Goal: Transaction & Acquisition: Purchase product/service

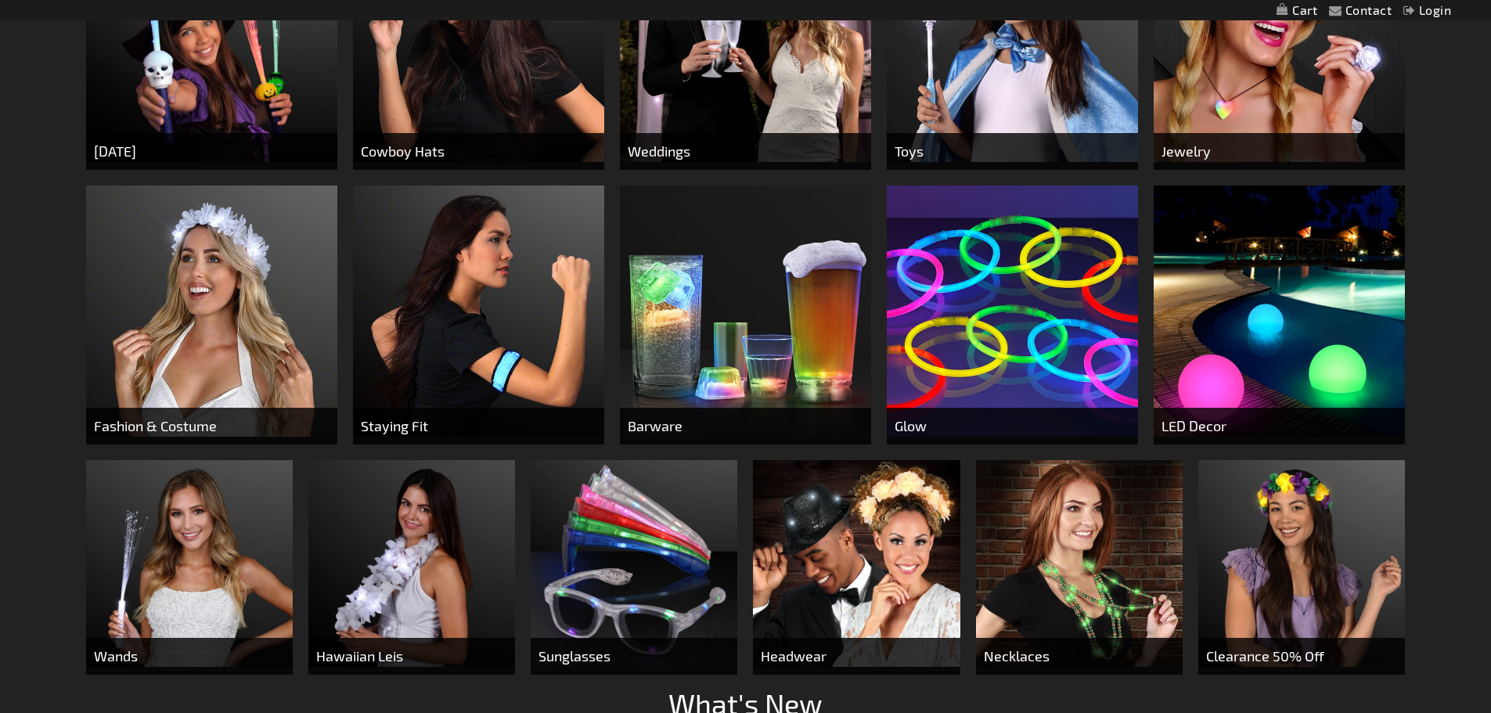
scroll to position [861, 0]
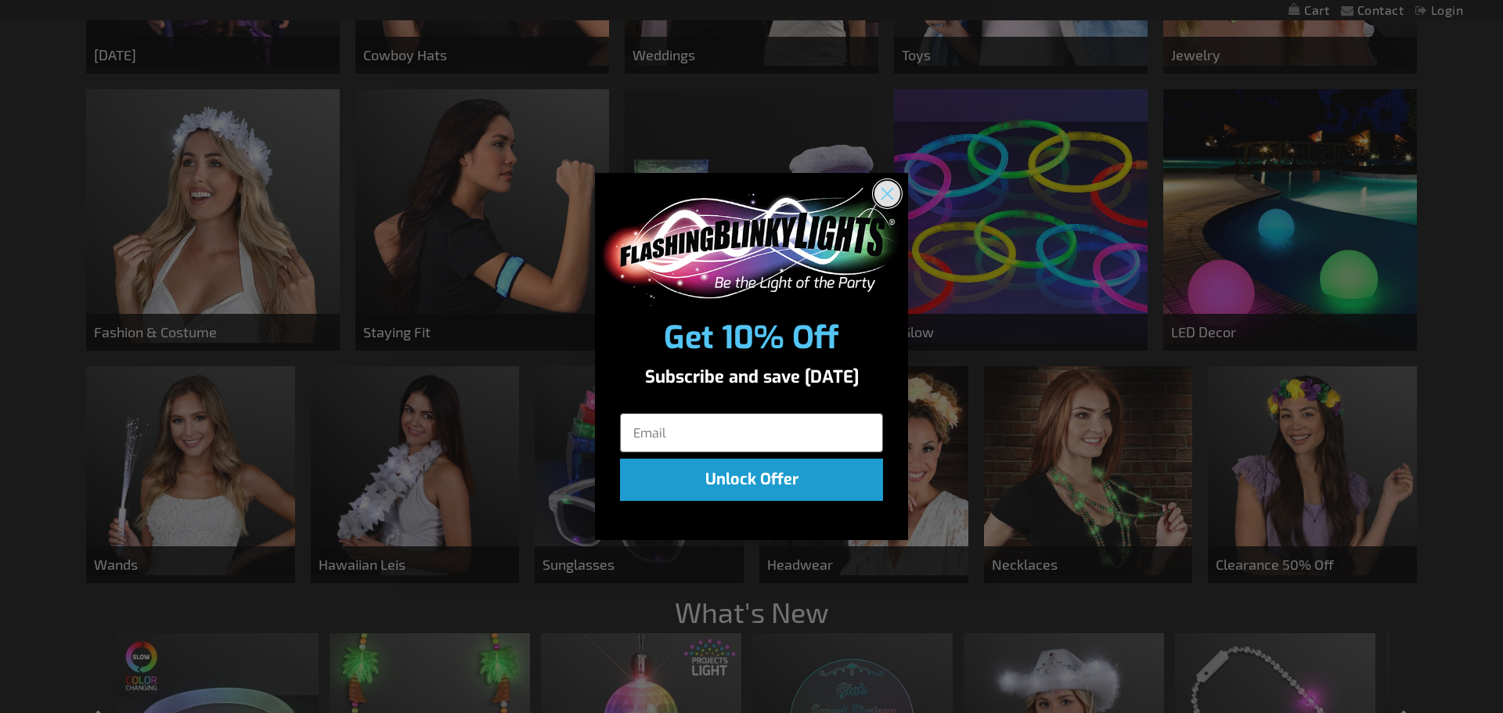
click at [878, 188] on circle "Close dialog" at bounding box center [887, 194] width 26 height 26
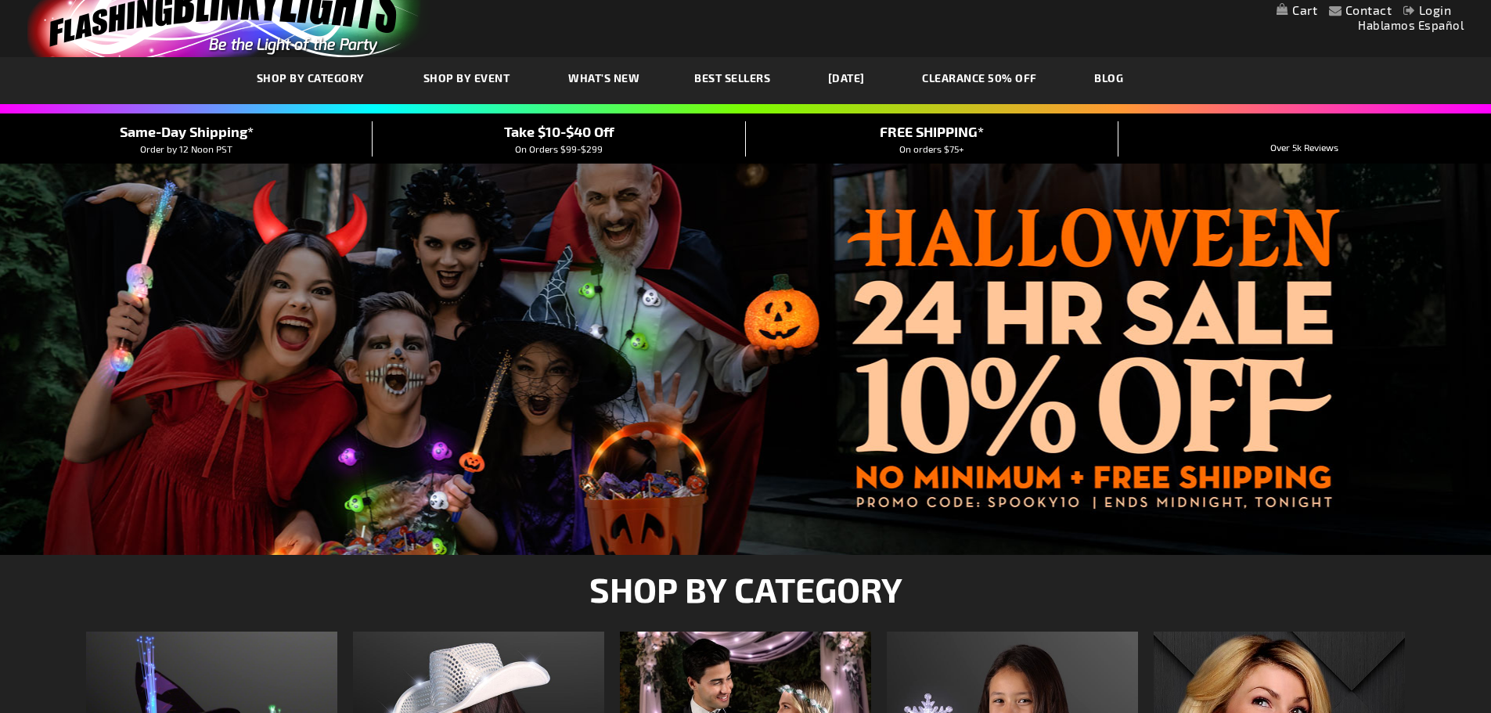
scroll to position [0, 0]
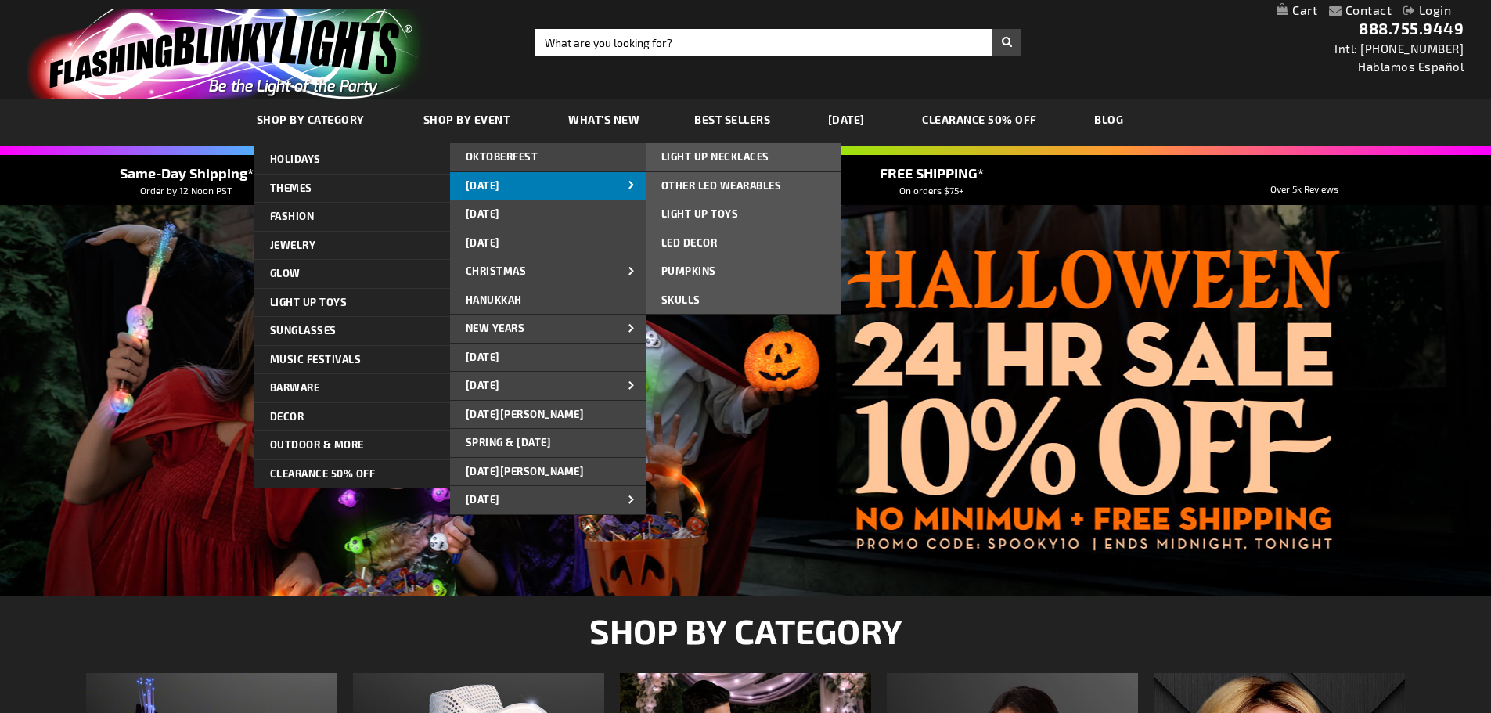
click at [623, 190] on span at bounding box center [631, 186] width 23 height 16
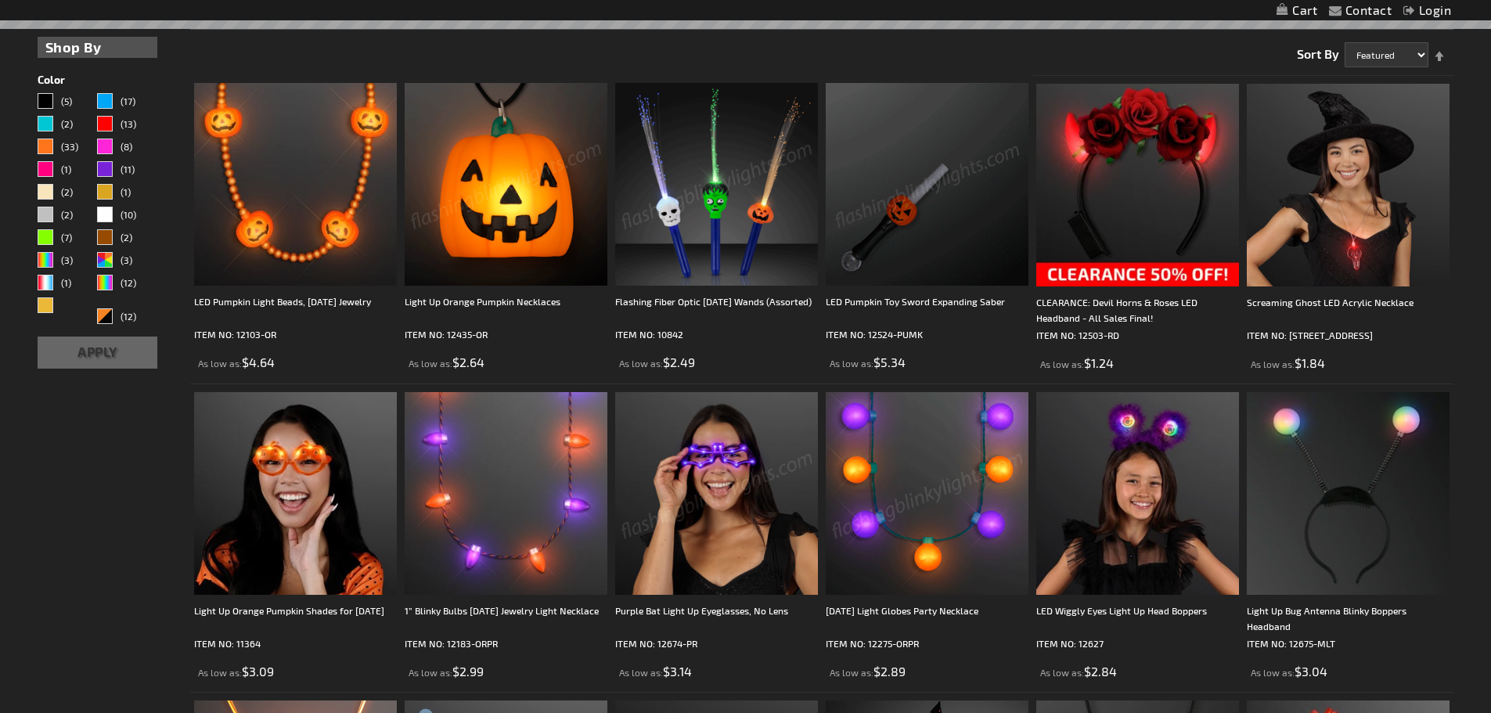
scroll to position [470, 0]
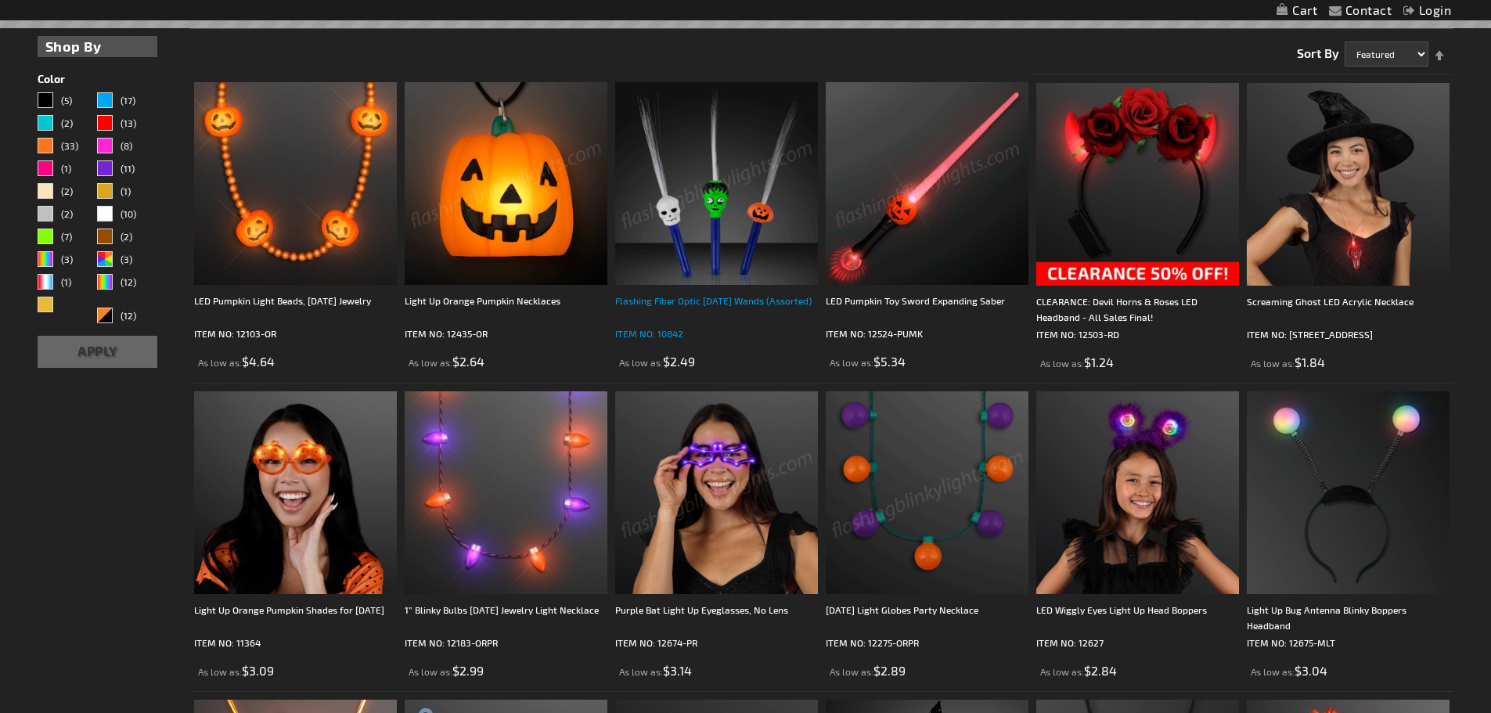
click at [727, 297] on div "Flashing Fiber Optic Halloween Wands (Assorted)" at bounding box center [716, 308] width 203 height 31
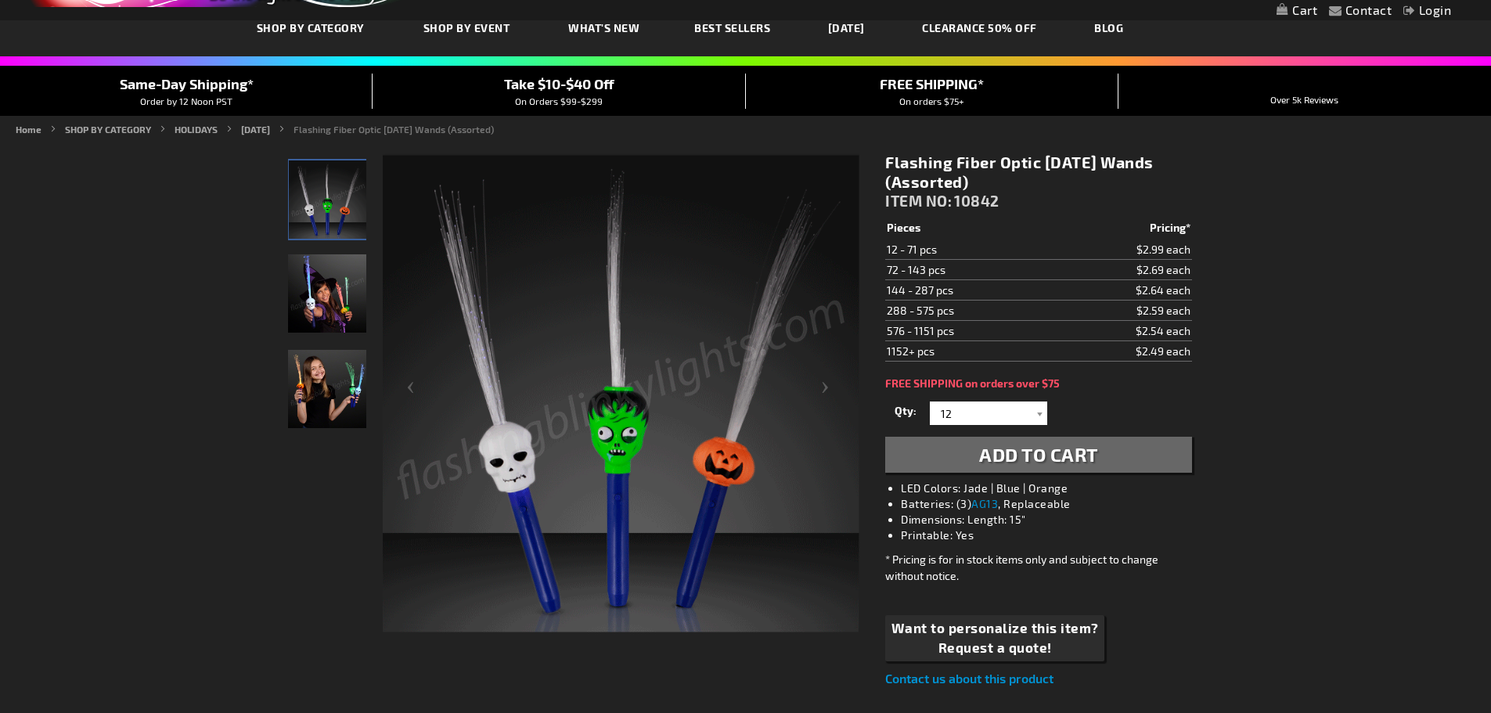
scroll to position [78, 0]
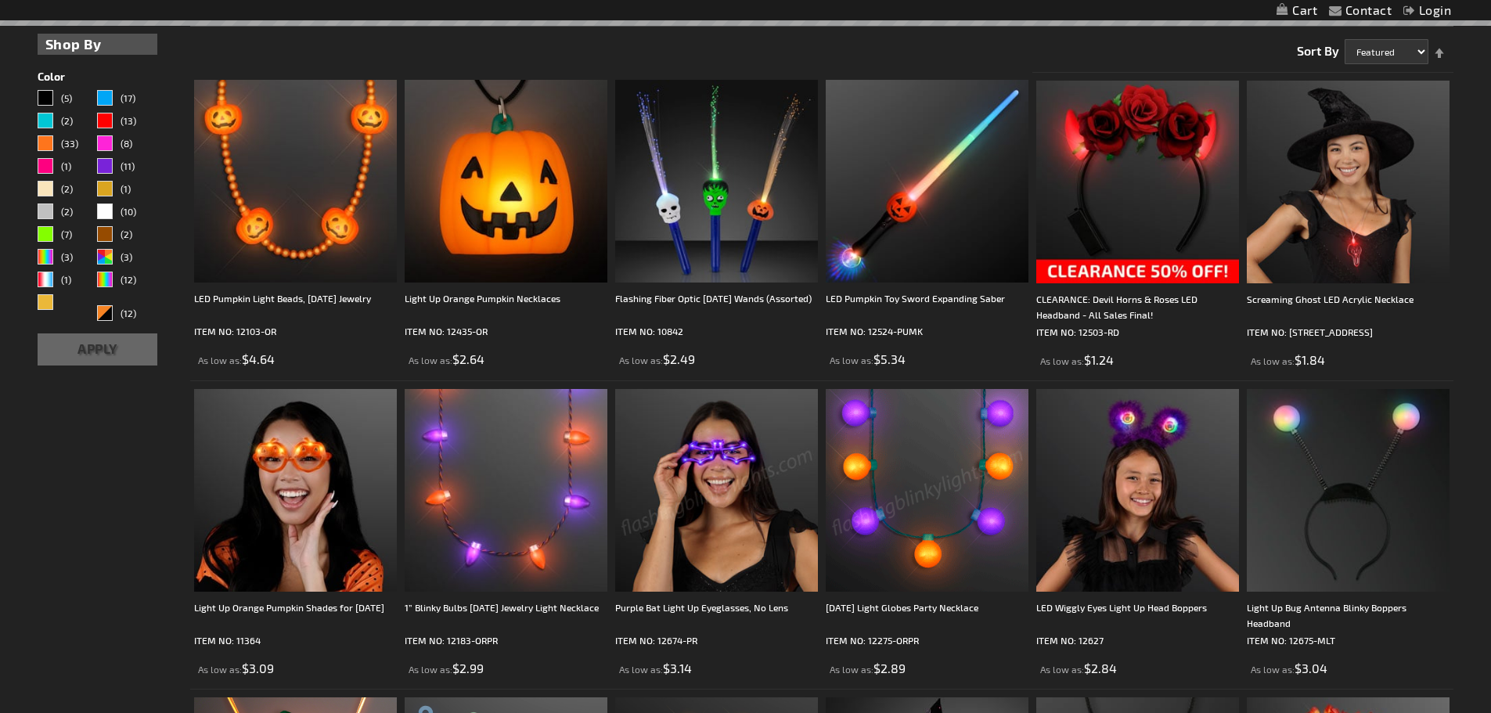
scroll to position [550, 0]
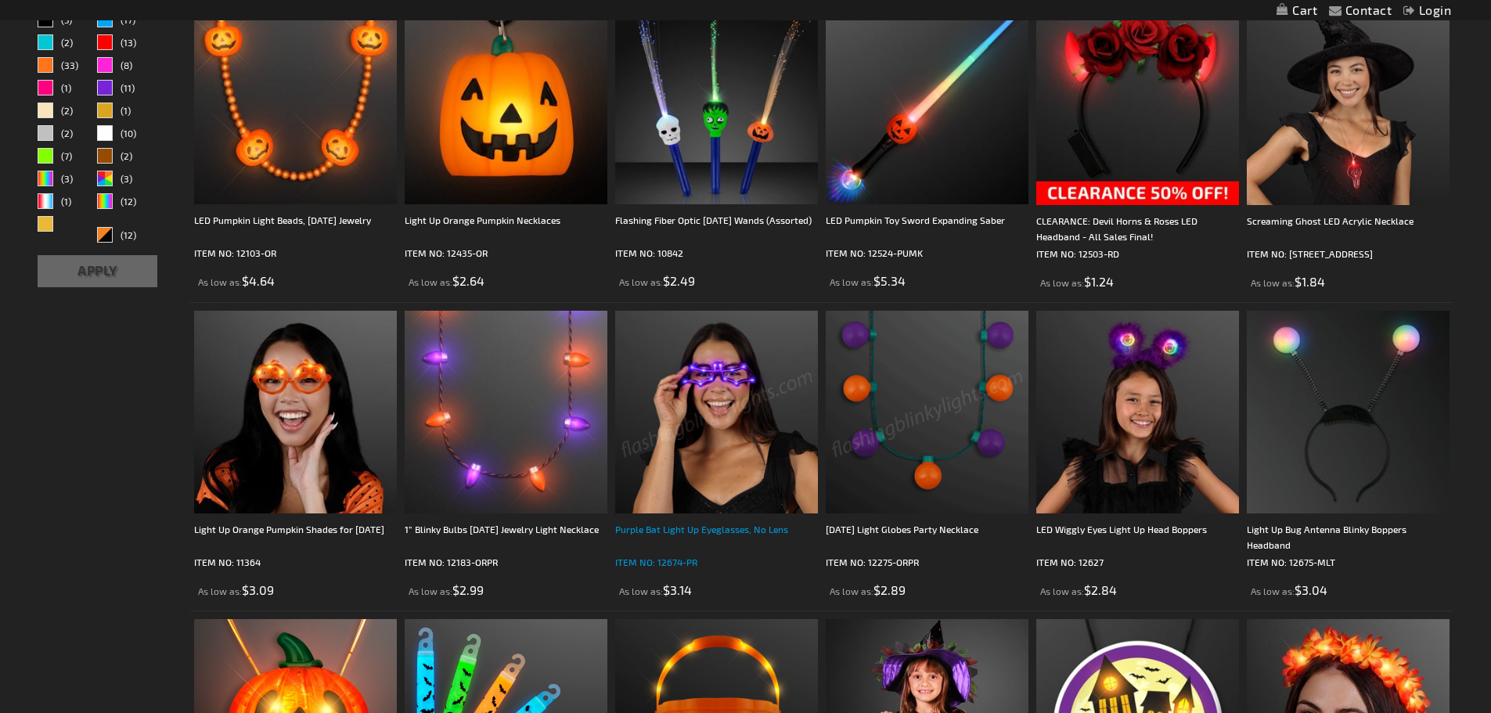
click at [725, 527] on div "Purple Bat Light Up Eyeglasses, No Lens" at bounding box center [716, 536] width 203 height 31
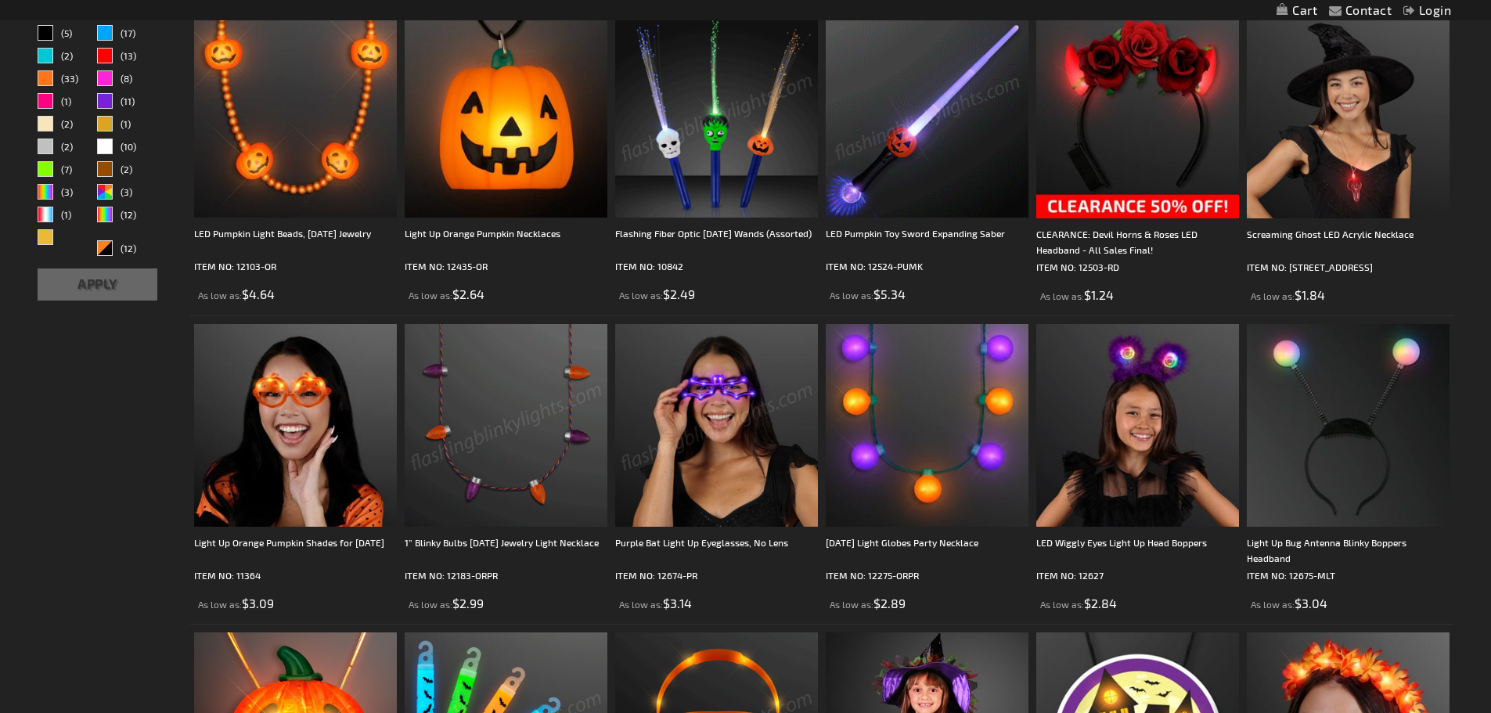
scroll to position [397, 0]
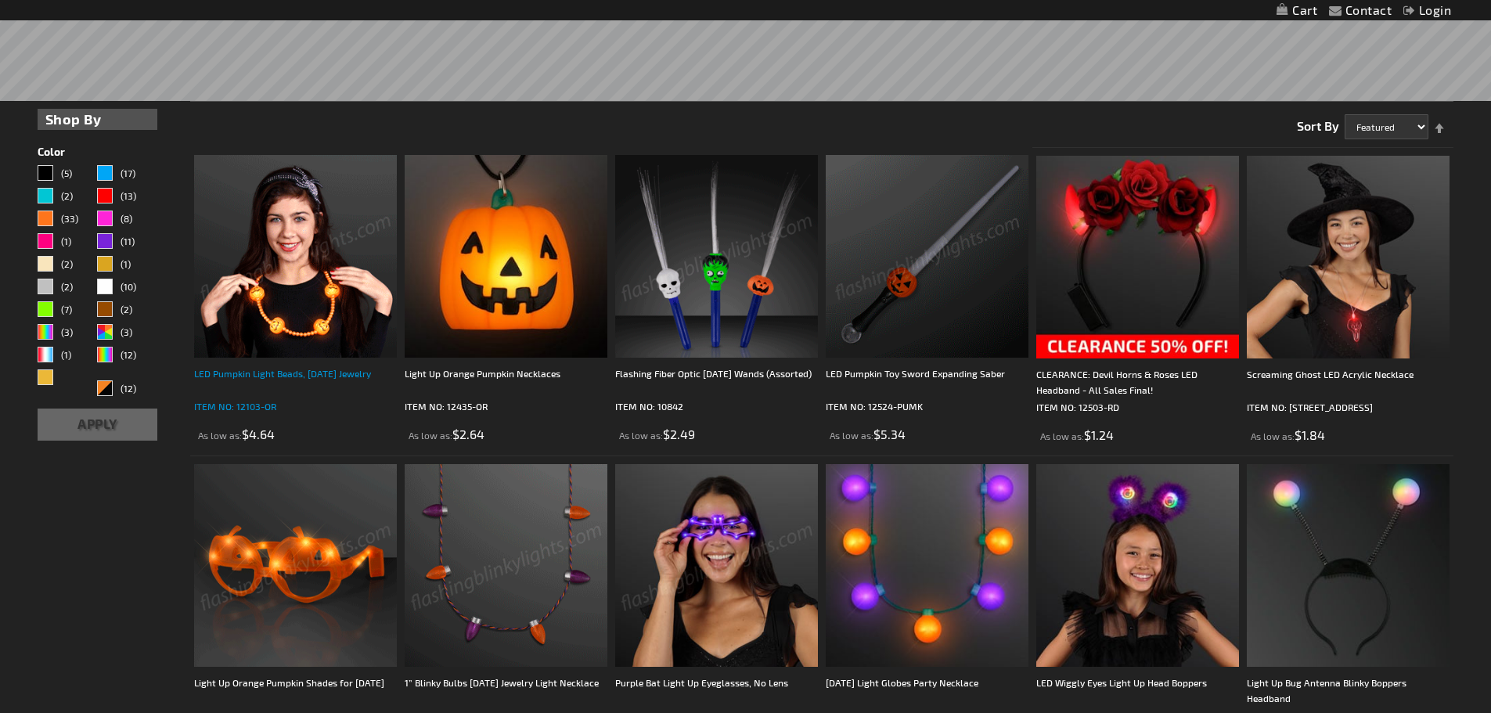
click at [323, 369] on div "LED Pumpkin Light Beads, Halloween Jewelry" at bounding box center [295, 381] width 203 height 31
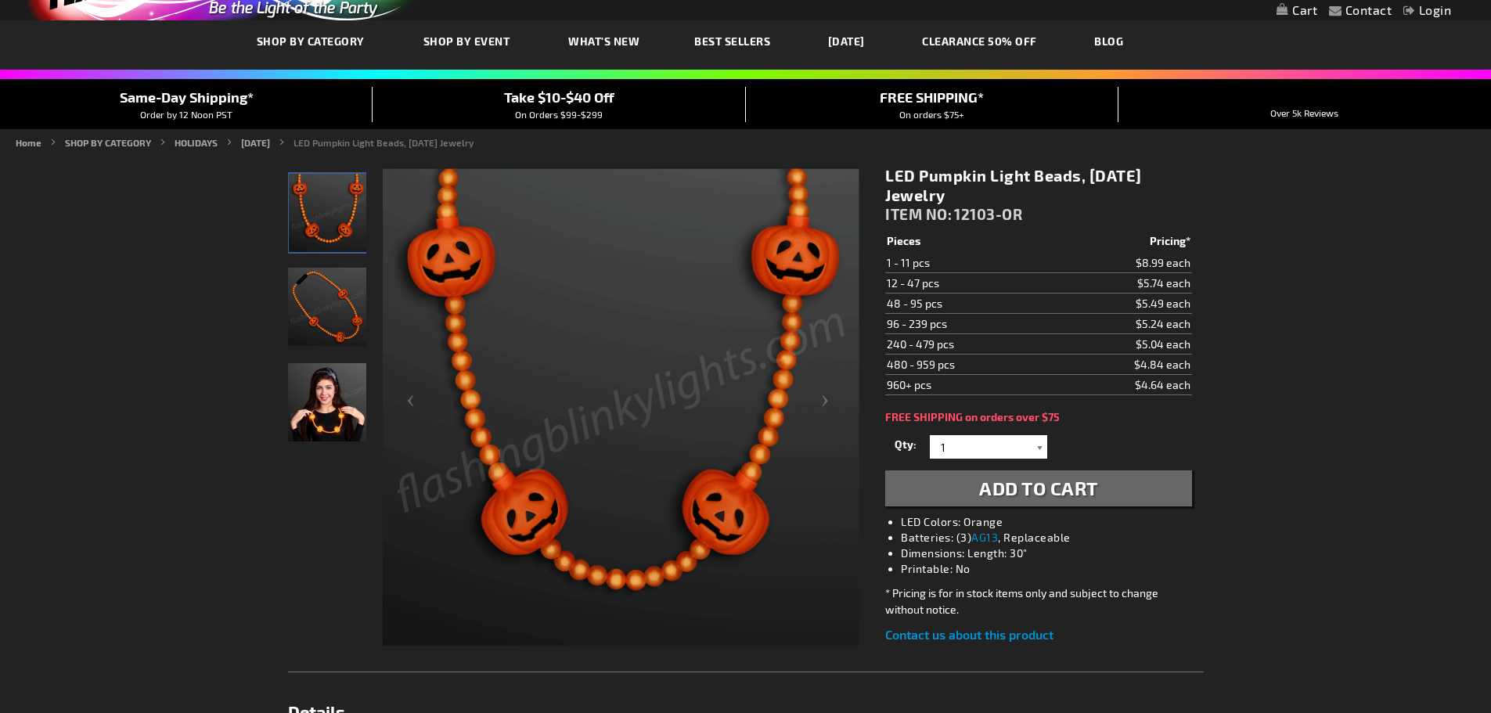
click at [1038, 451] on div at bounding box center [1040, 446] width 16 height 23
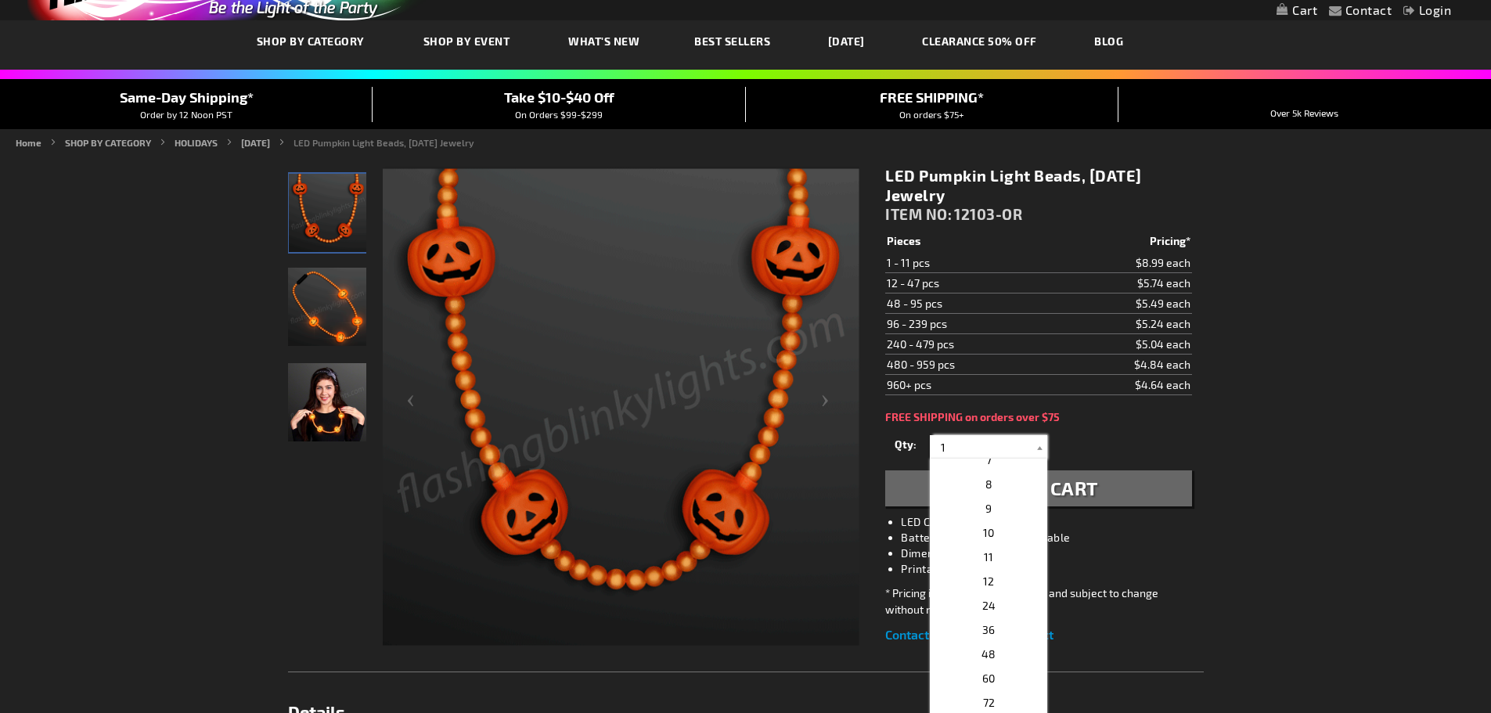
scroll to position [235, 0]
click at [1000, 524] on p "24" at bounding box center [988, 527] width 117 height 24
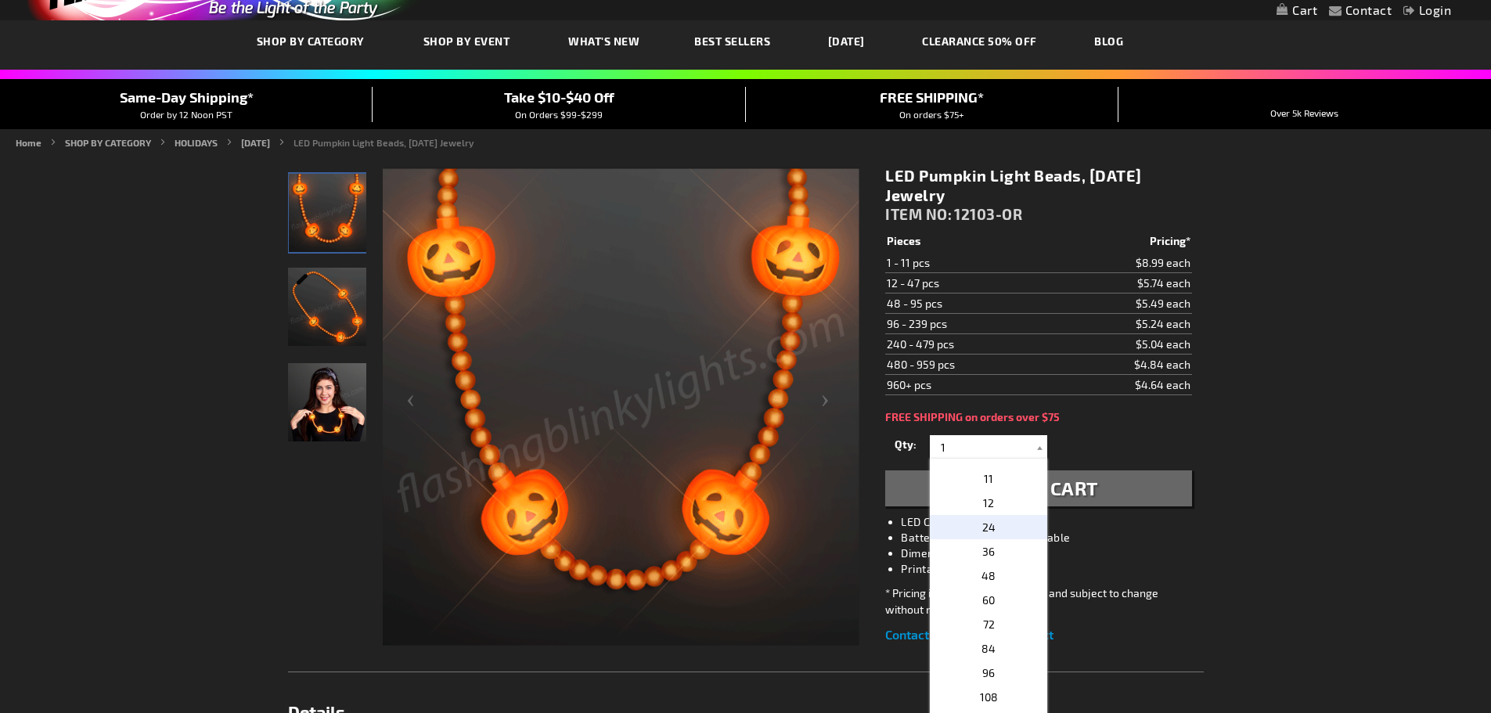
type input "24"
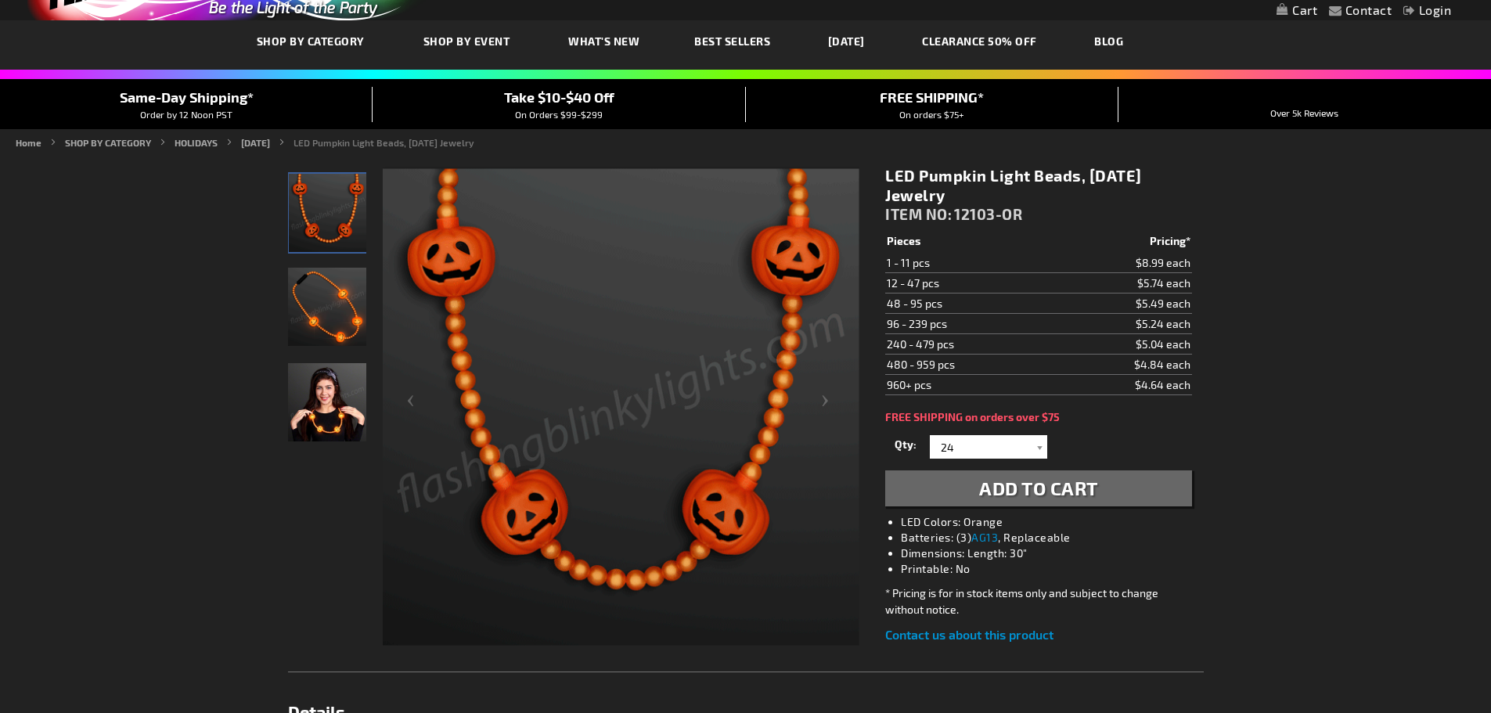
click at [1032, 488] on span "Add to Cart" at bounding box center [1038, 488] width 119 height 23
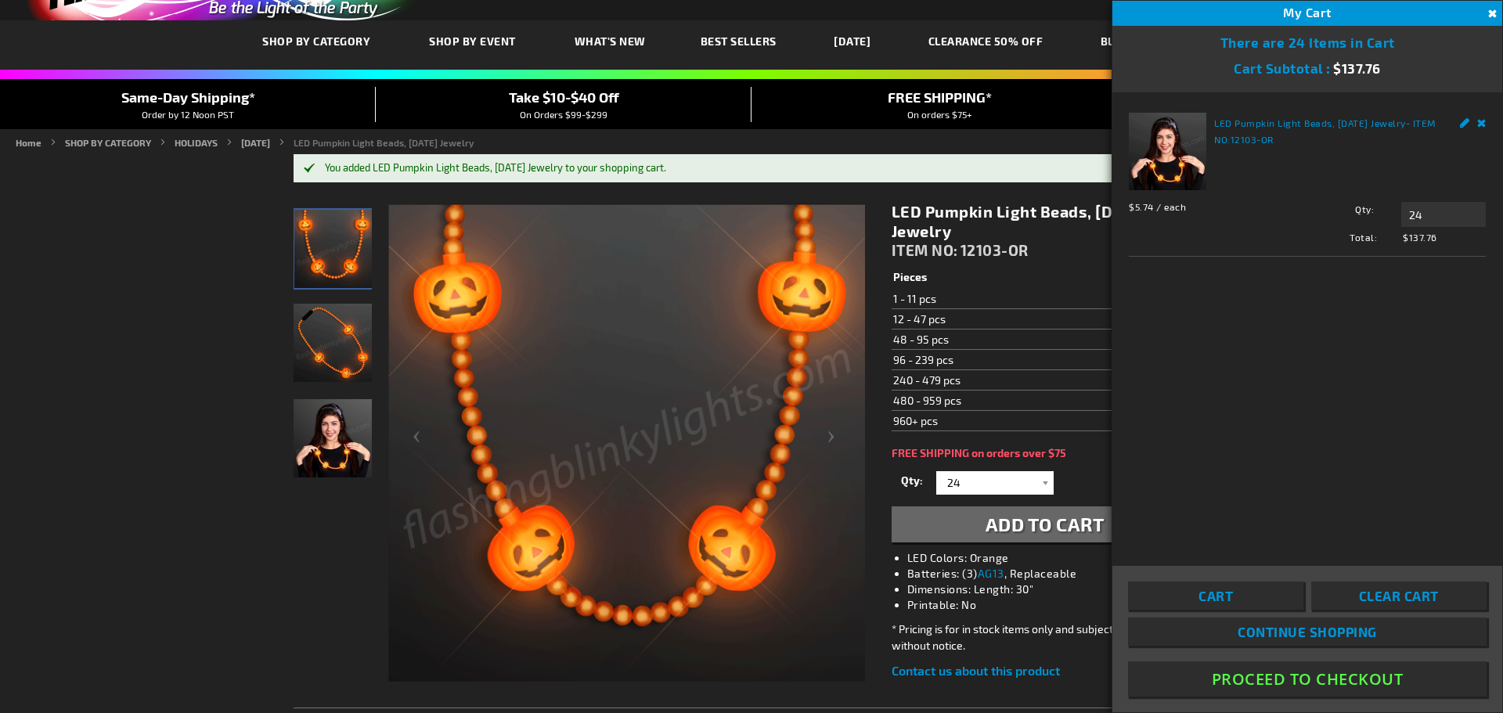
click at [1327, 690] on button "Proceed To Checkout" at bounding box center [1307, 678] width 359 height 35
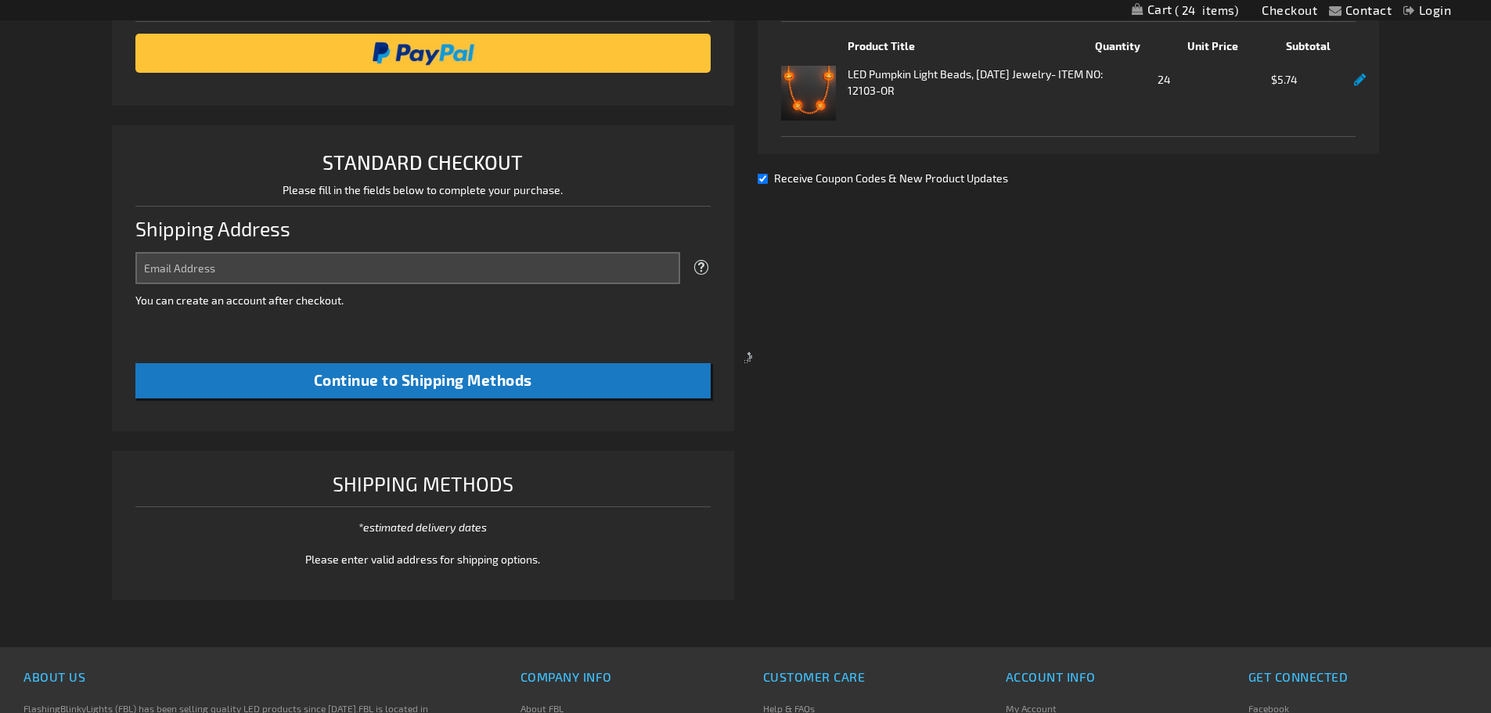
scroll to position [403, 0]
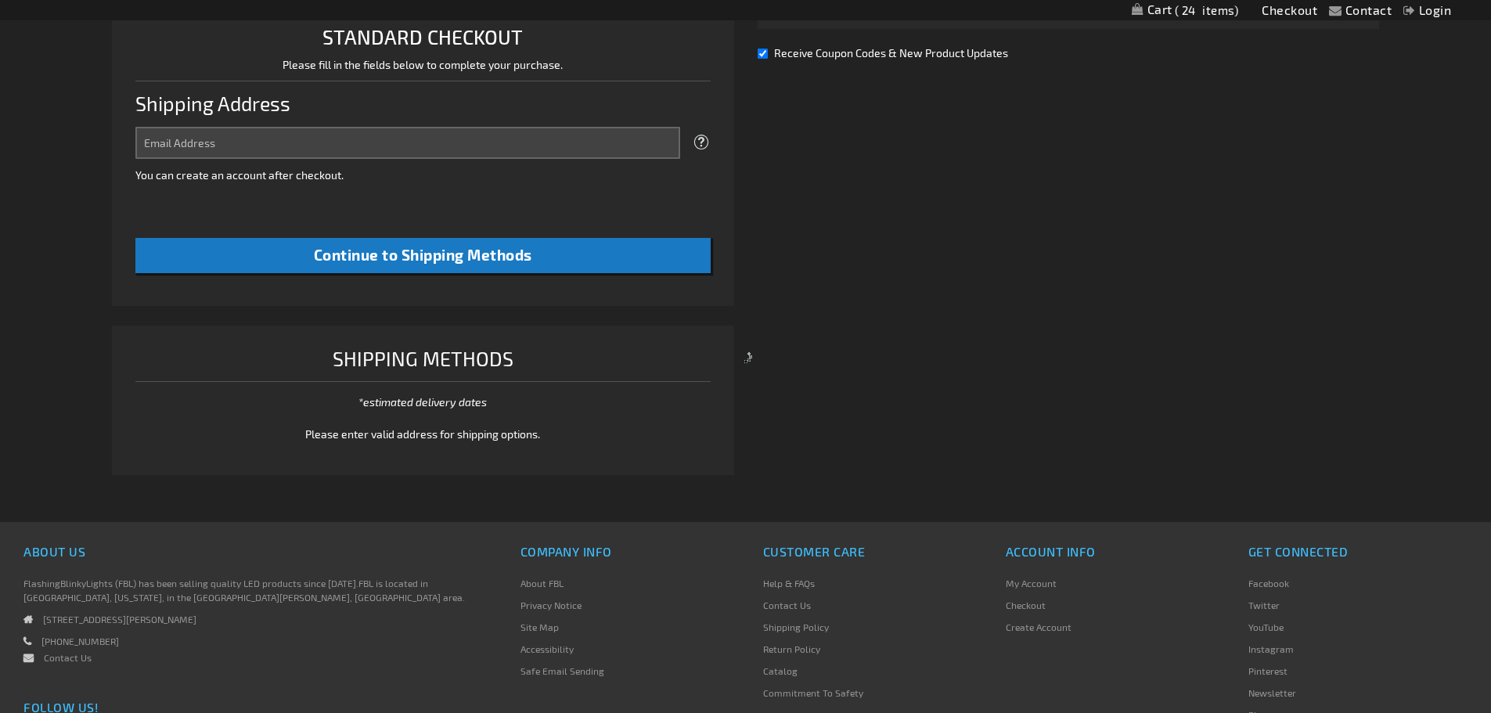
select select "US"
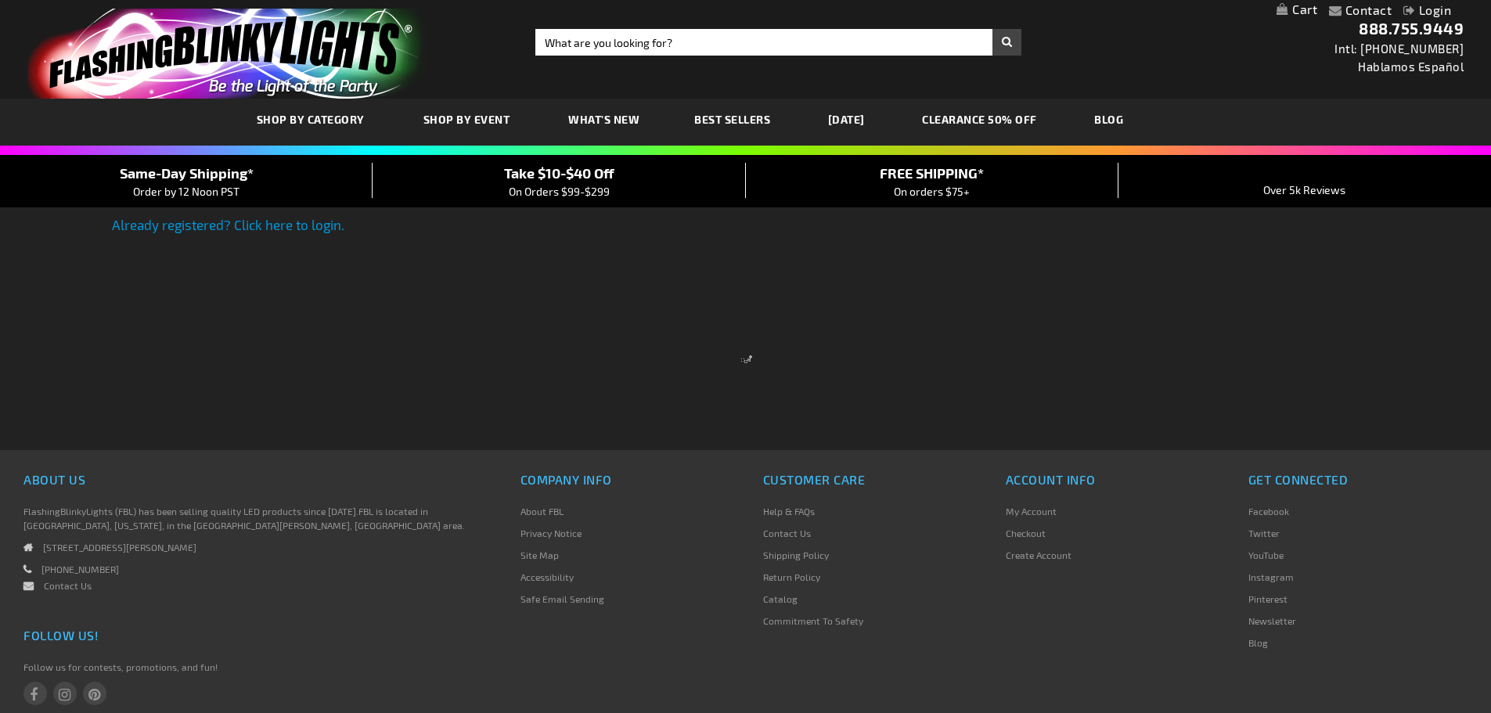
scroll to position [103, 0]
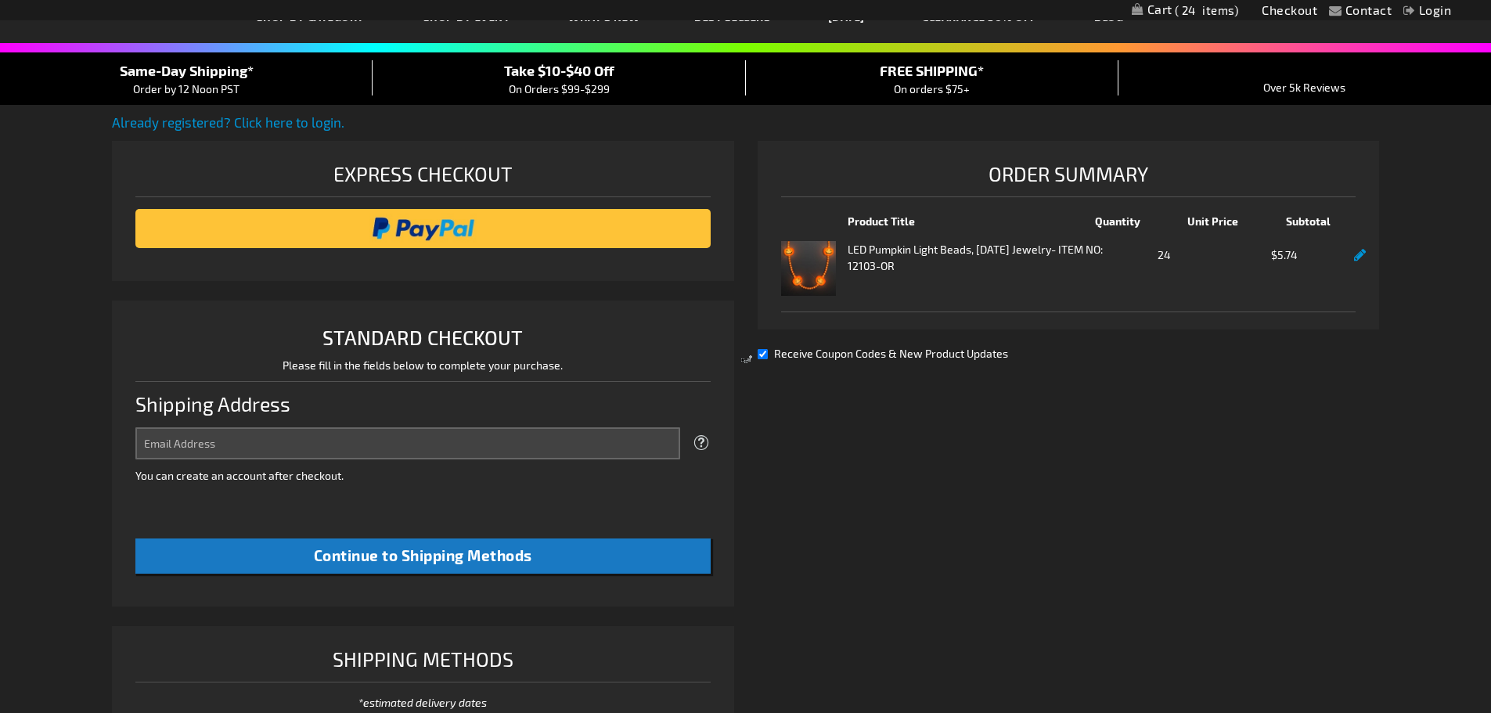
select select "US"
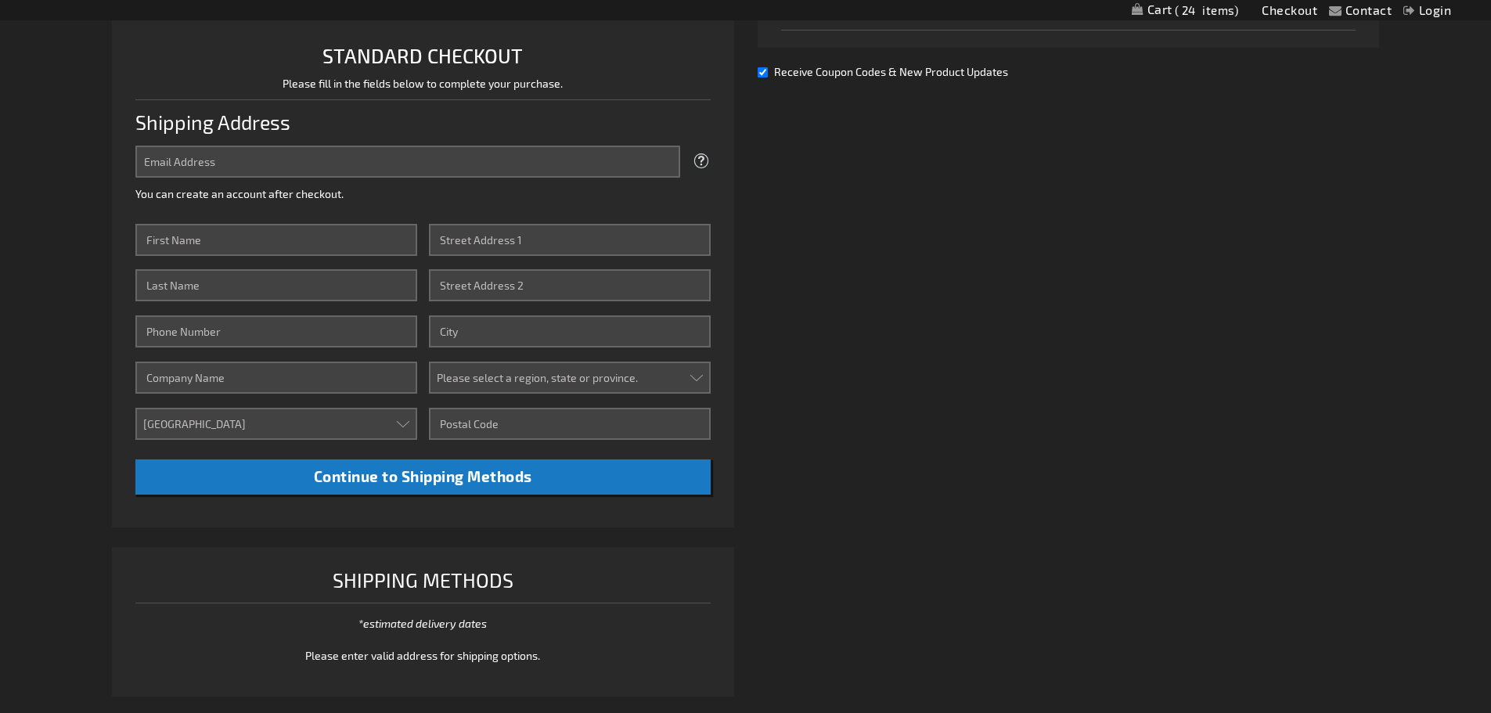
scroll to position [157, 0]
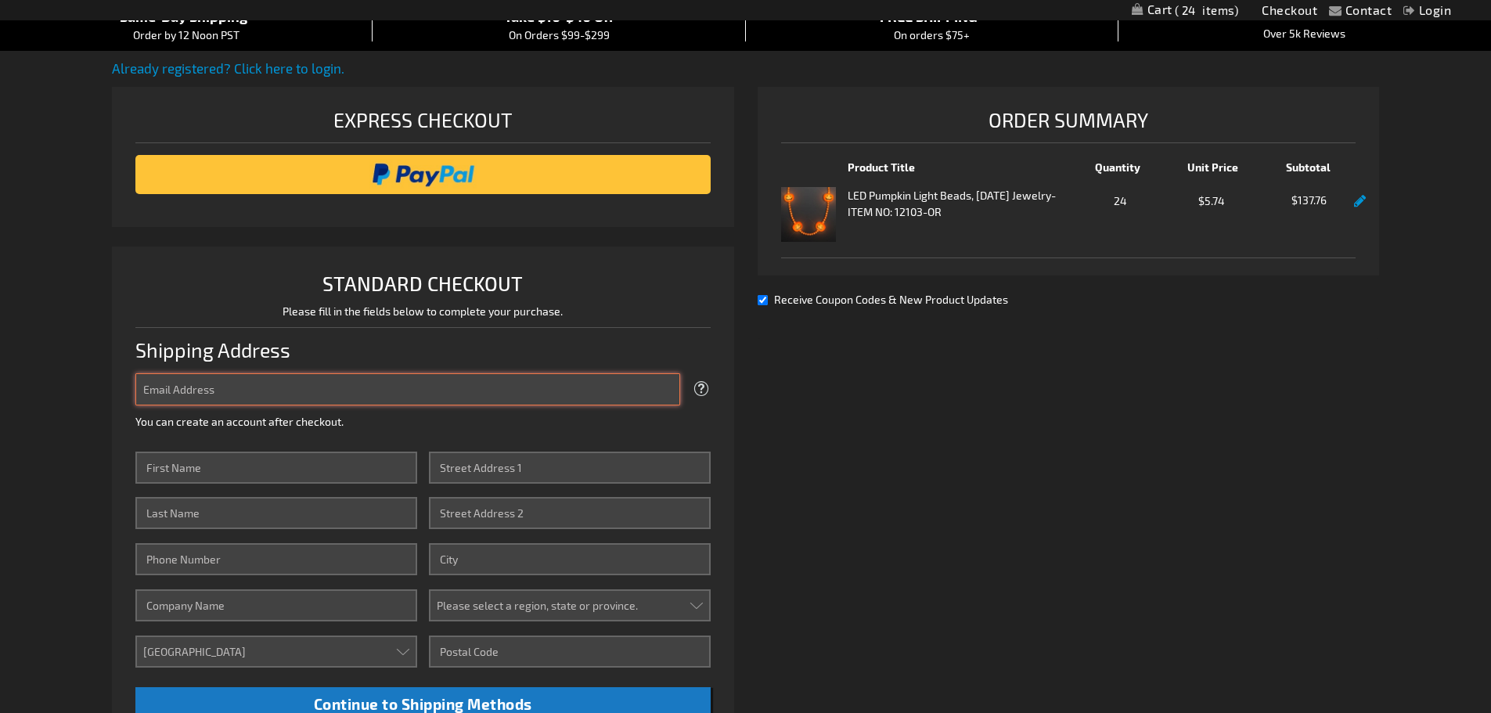
click at [286, 380] on input "Email Address" at bounding box center [407, 389] width 545 height 32
type input "masullivan@guaranteedrate.com"
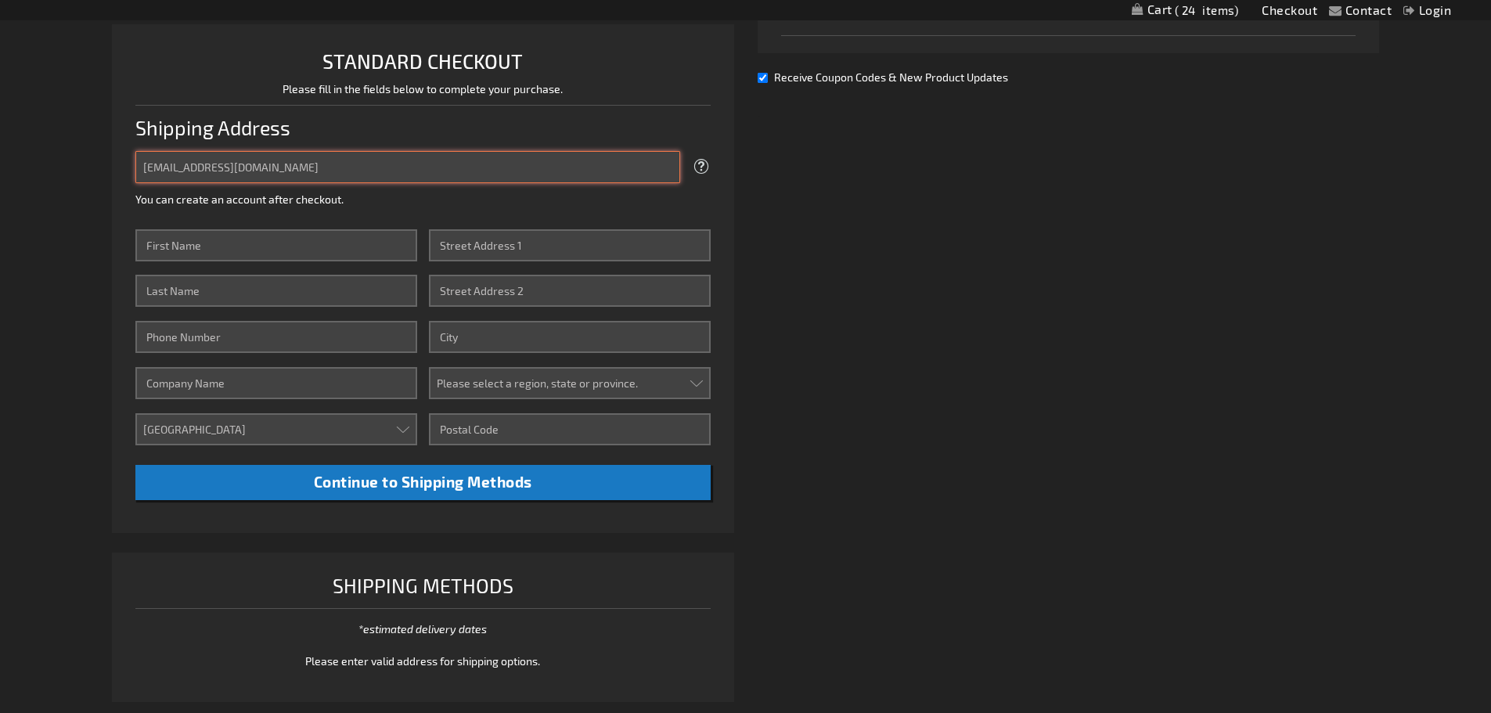
scroll to position [391, 0]
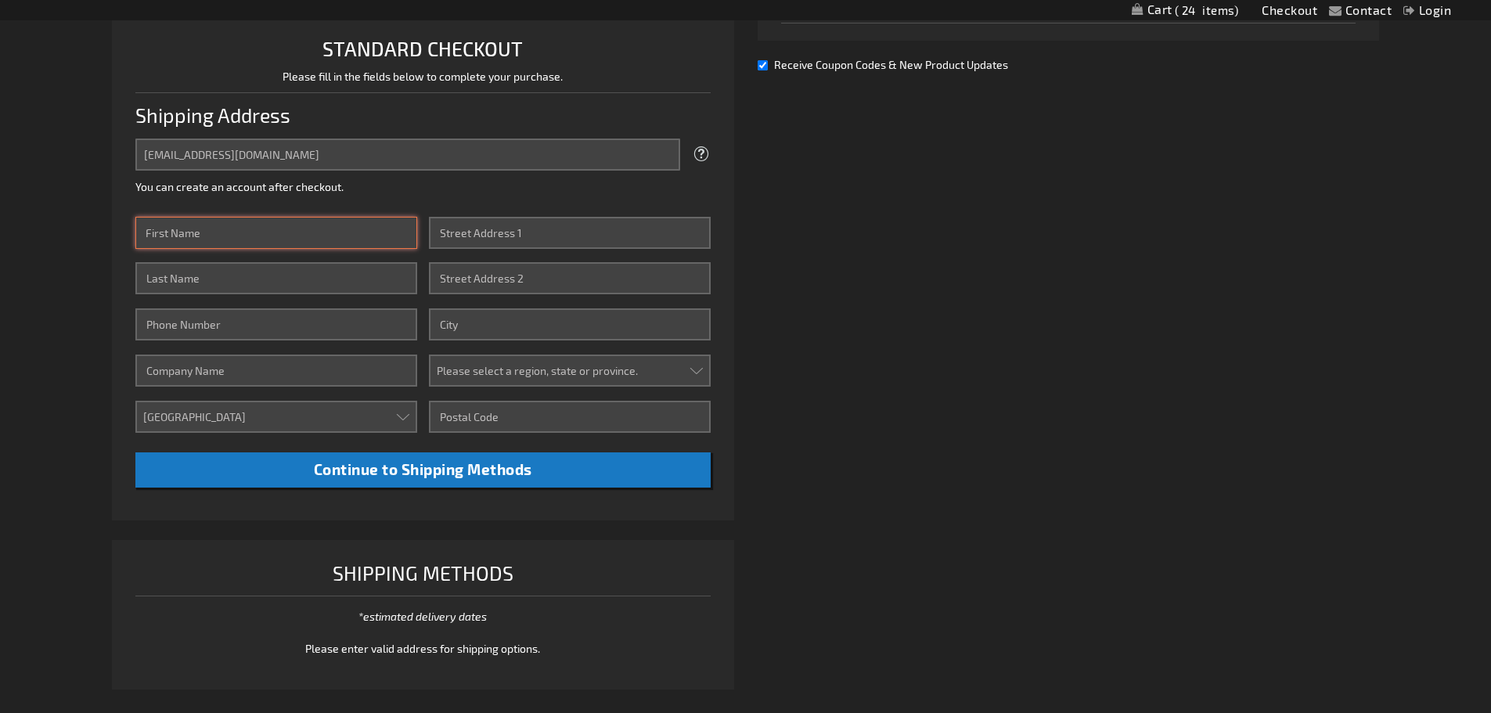
click at [239, 232] on input "First Name" at bounding box center [276, 233] width 282 height 32
type input "Lloyd"
type input "Daw"
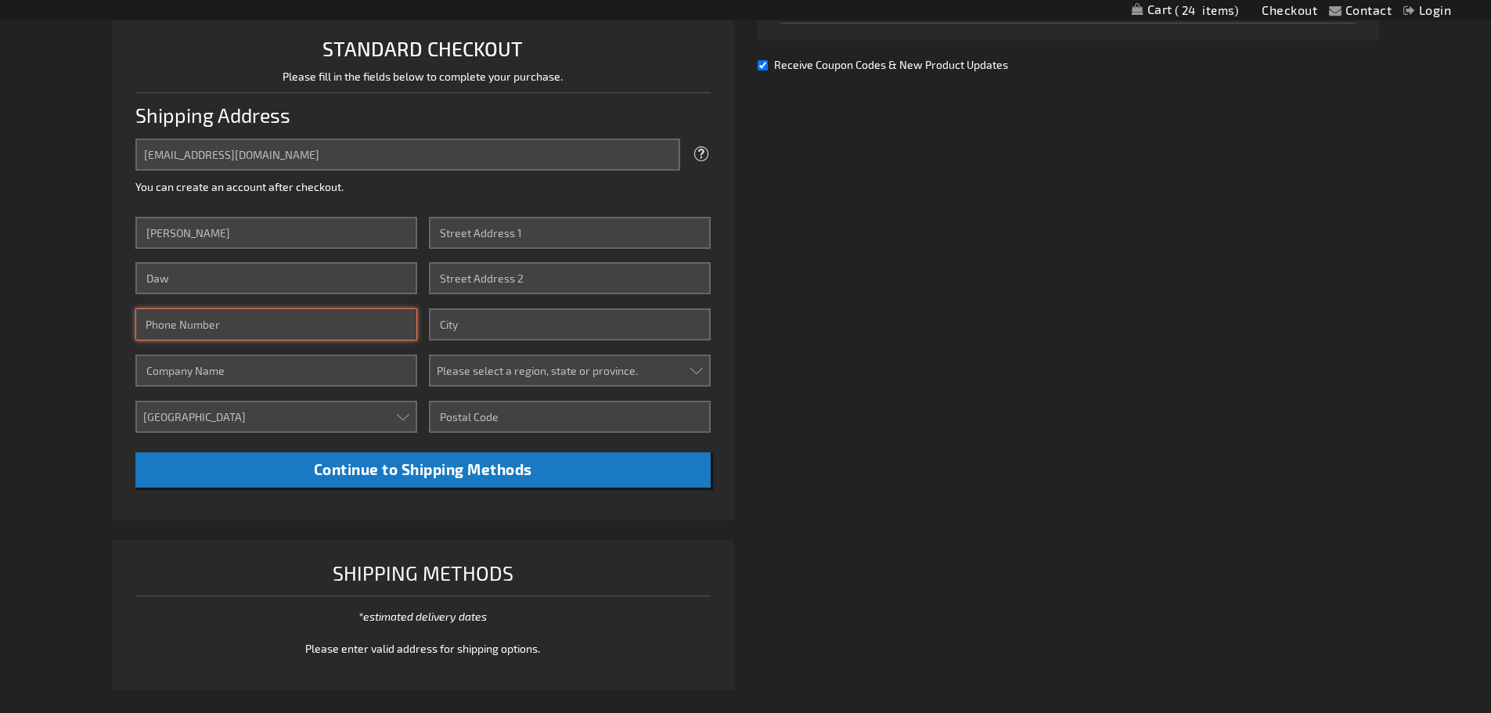
type input "2522294754"
type input "106 Sursee Ct"
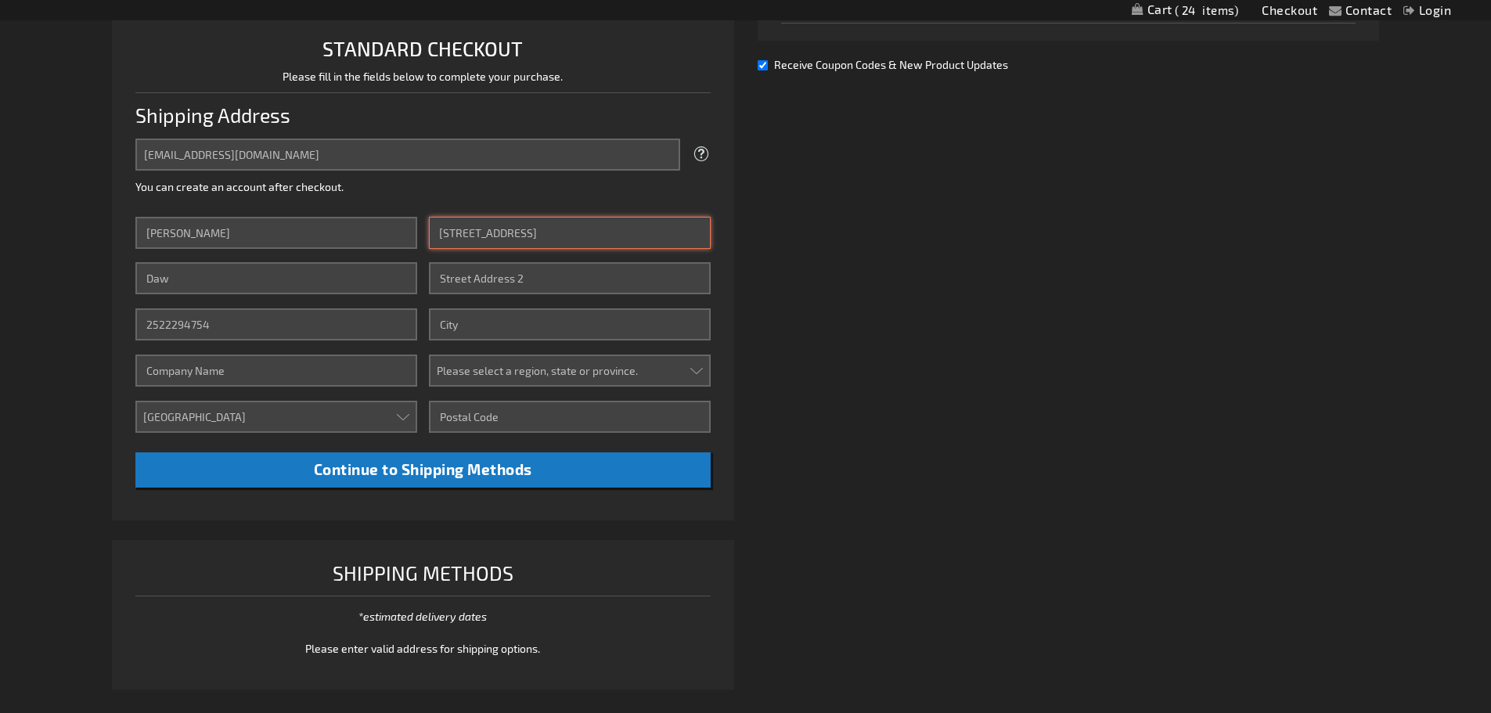
type input "New Bern"
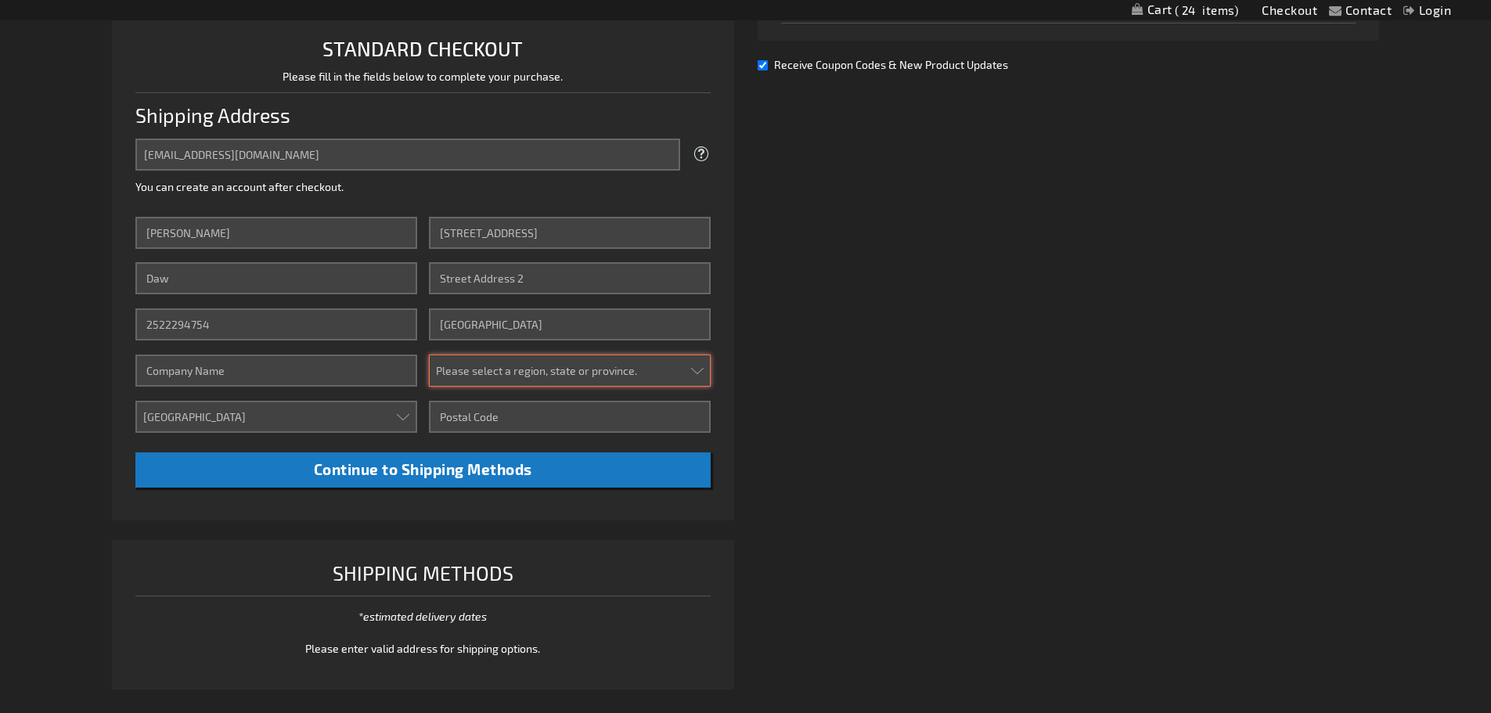
select select "44"
type input "28562-7071"
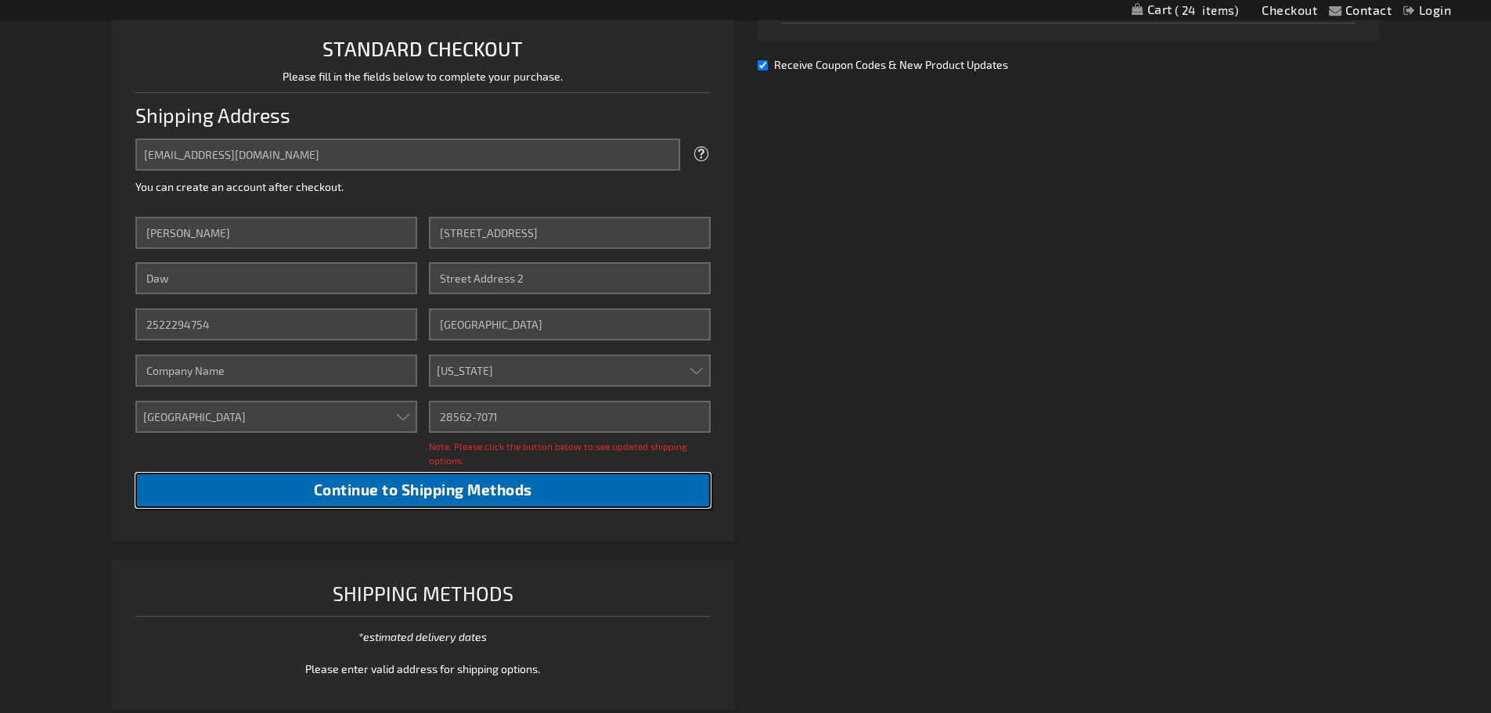
click at [342, 485] on span "Continue to Shipping Methods" at bounding box center [423, 490] width 218 height 18
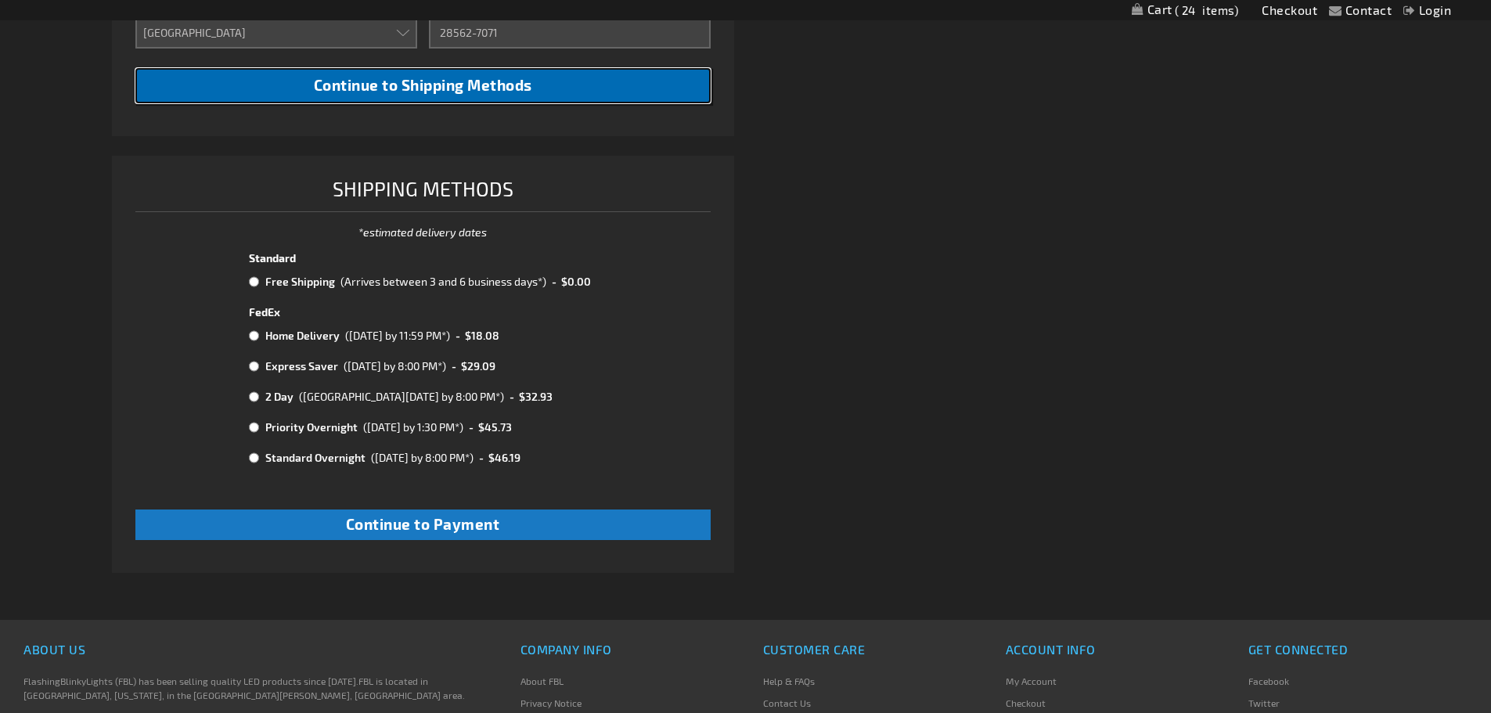
scroll to position [783, 0]
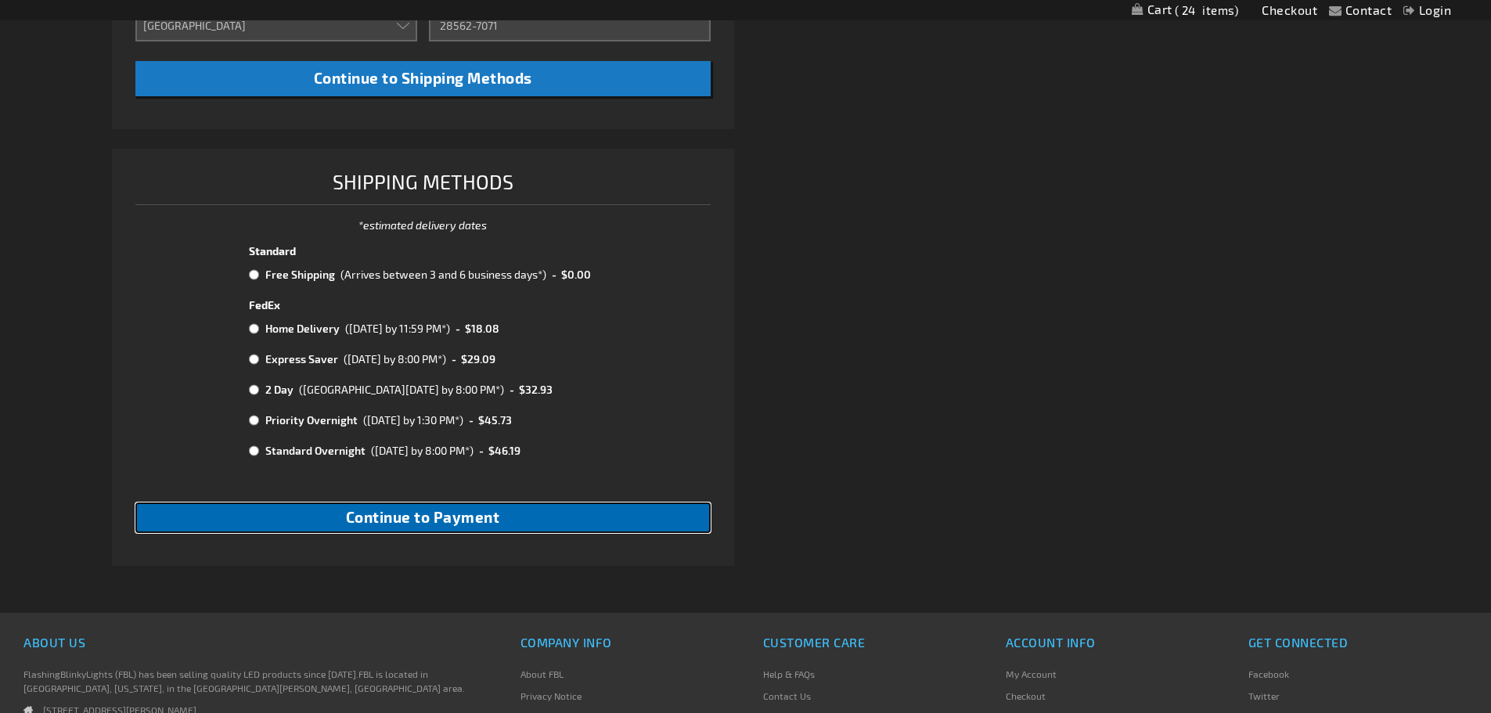
click at [366, 511] on span "Continue to Payment" at bounding box center [423, 517] width 154 height 18
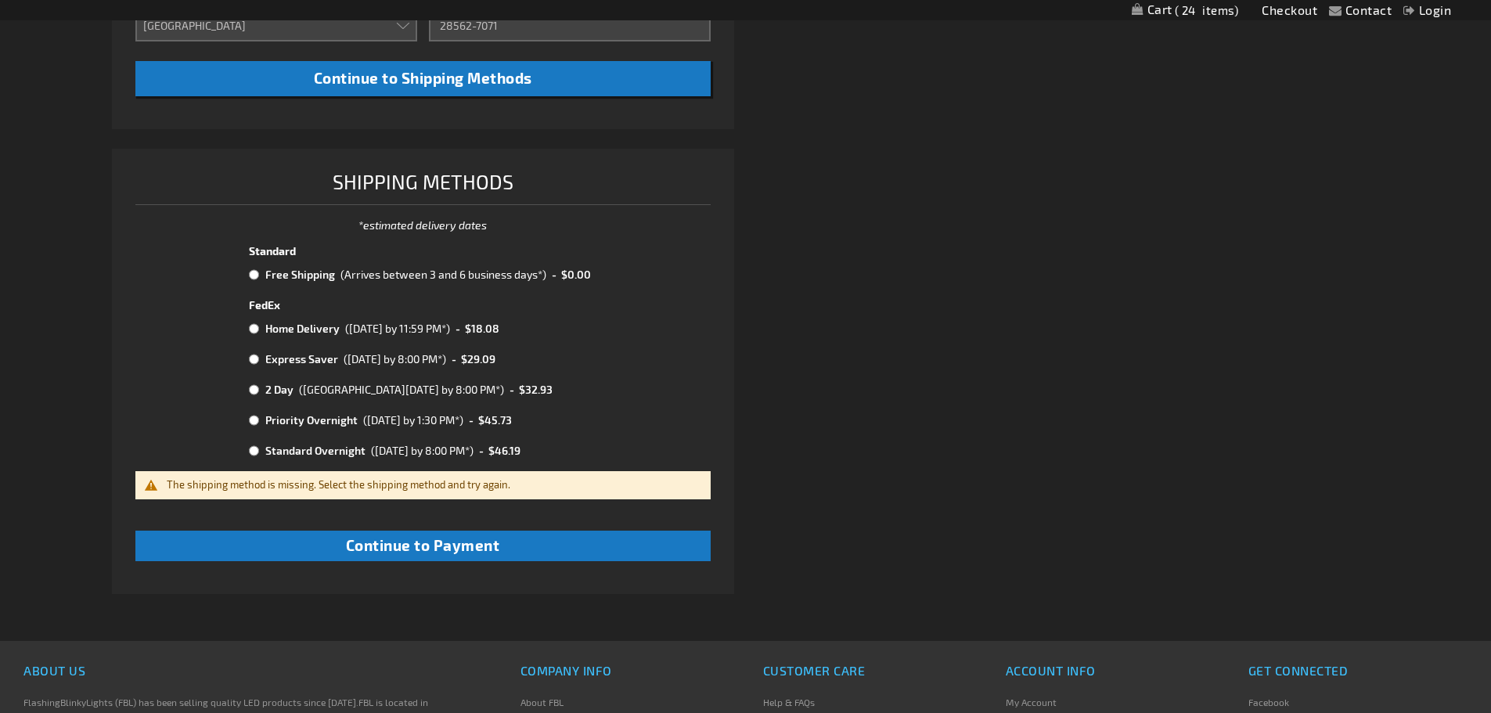
click at [255, 272] on input "radio" at bounding box center [254, 274] width 10 height 13
radio input "true"
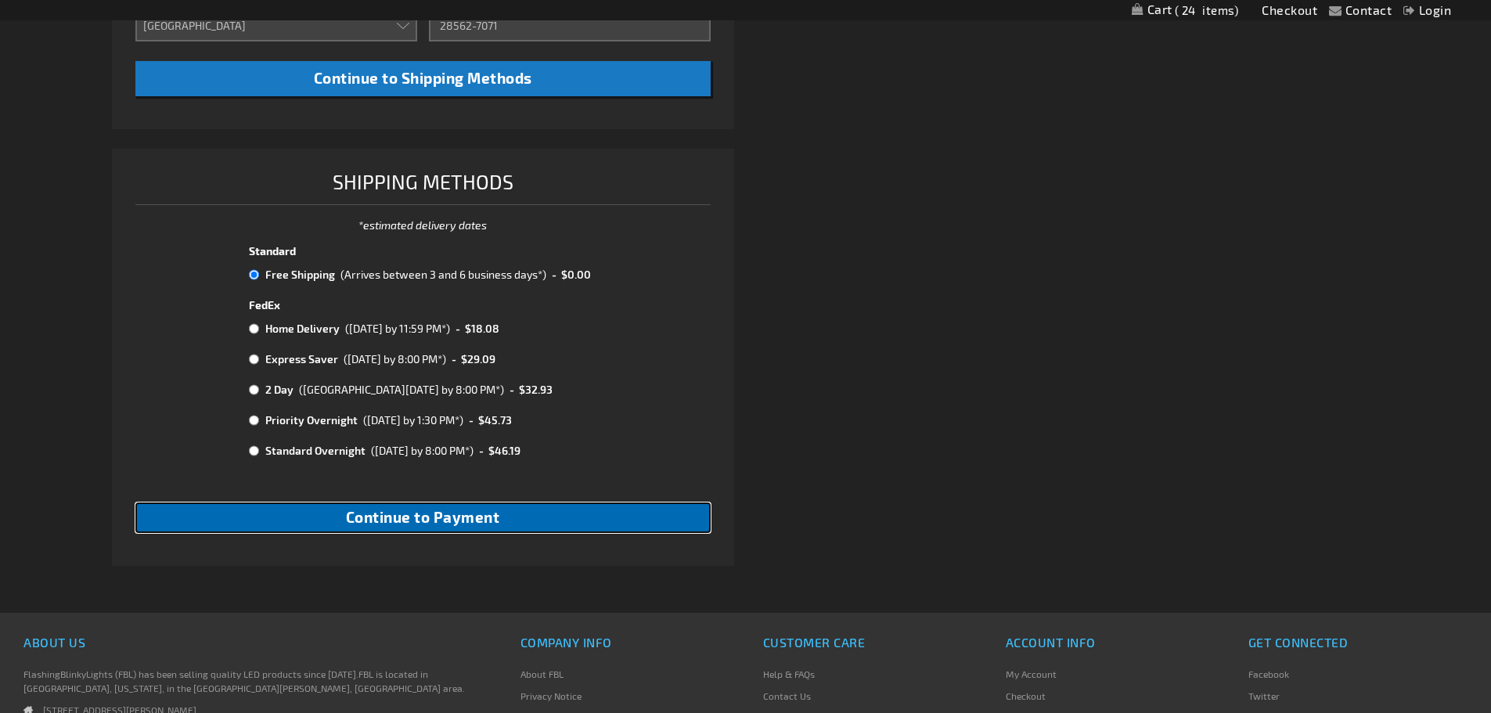
click at [370, 509] on span "Continue to Payment" at bounding box center [423, 517] width 154 height 18
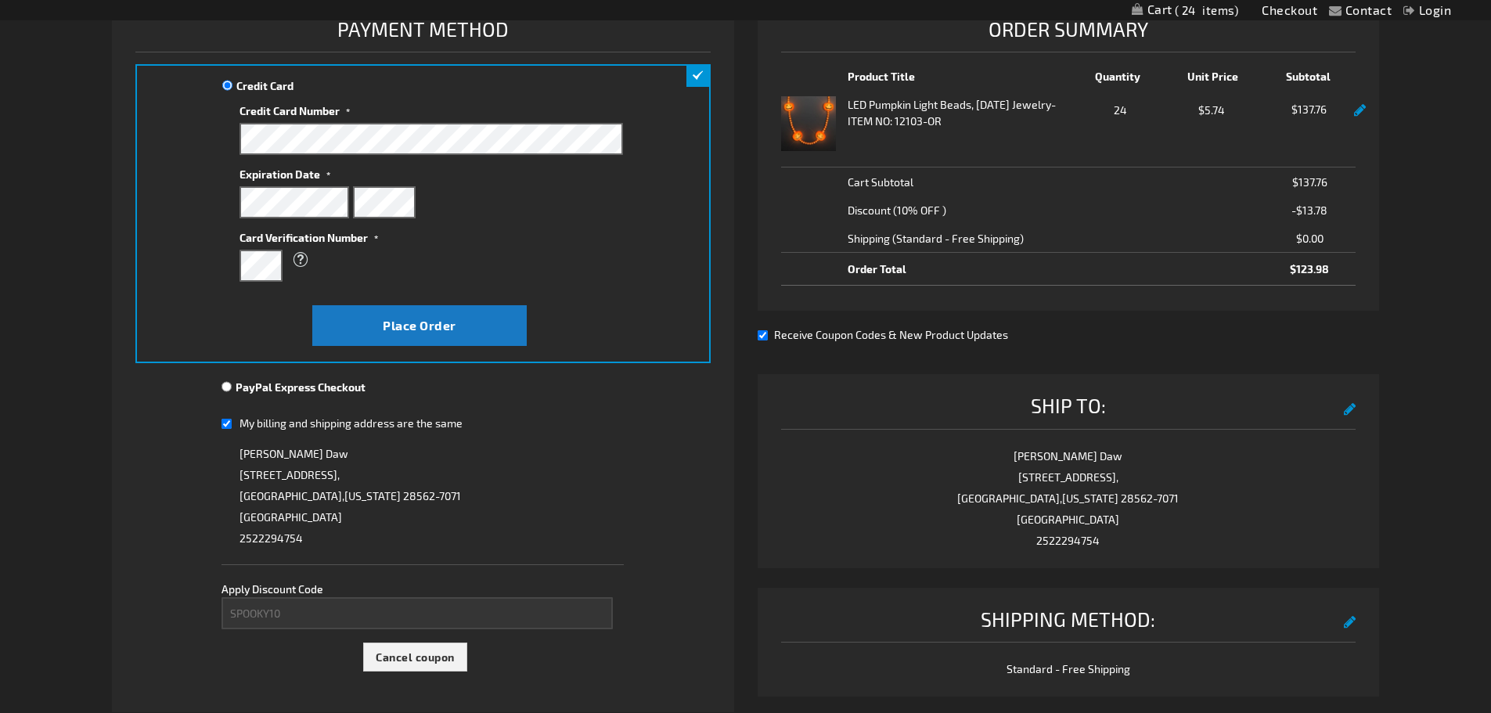
scroll to position [235, 0]
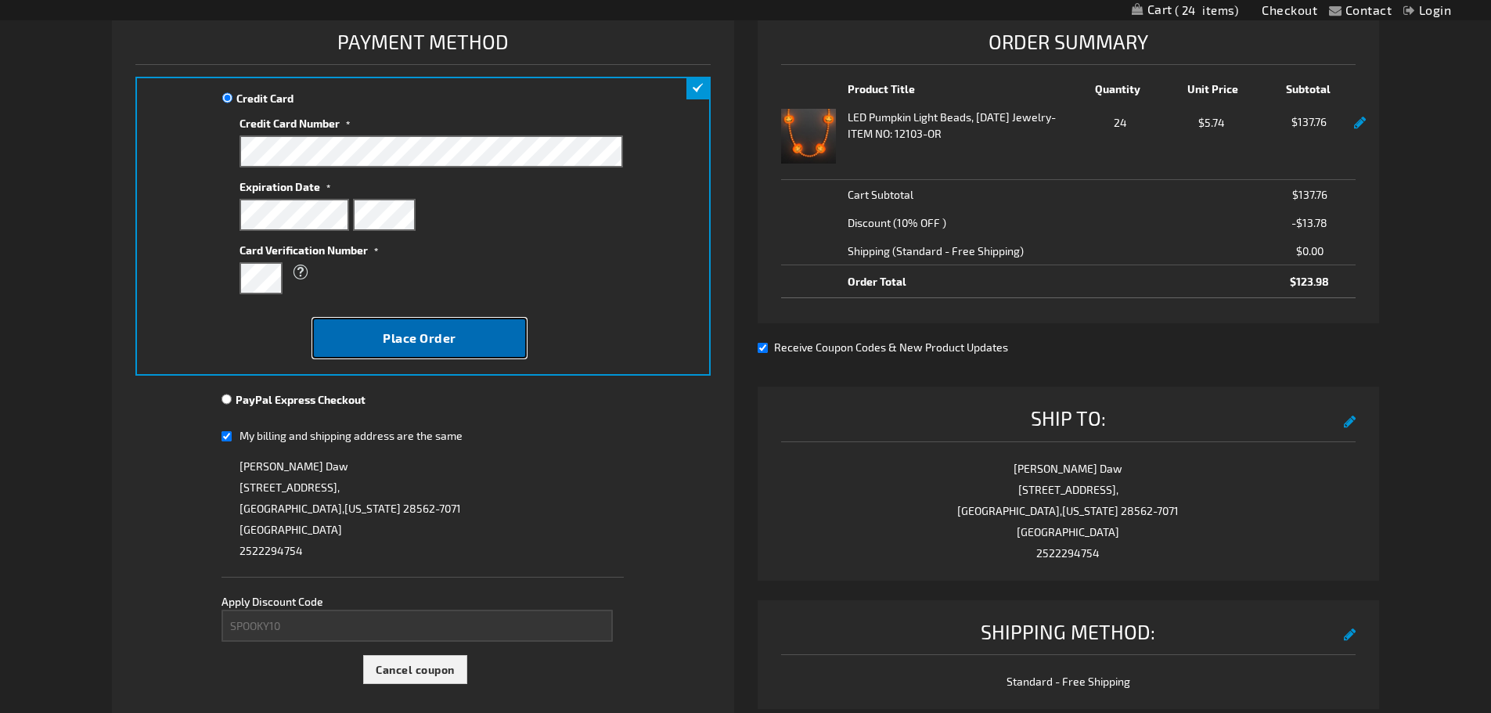
click at [367, 335] on button "Place Order" at bounding box center [419, 338] width 214 height 41
